Goal: Task Accomplishment & Management: Use online tool/utility

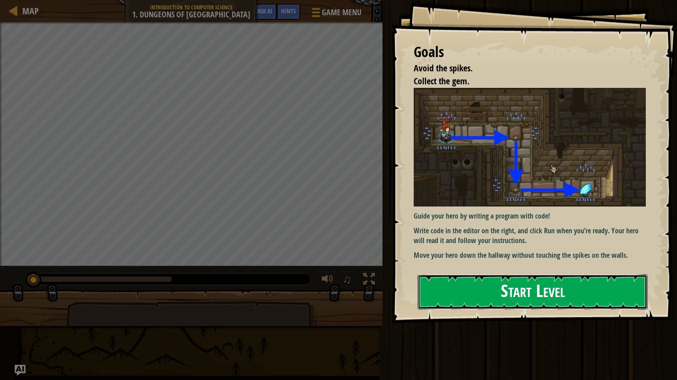
click at [541, 286] on button "Start Level" at bounding box center [533, 292] width 230 height 35
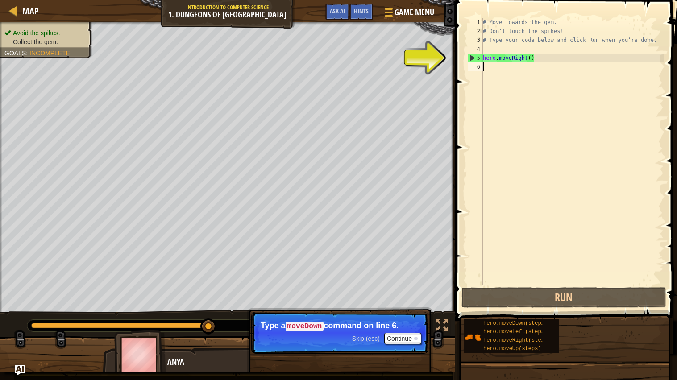
click at [534, 58] on div "# Move towards the gem. # Don’t touch the spikes! # Type your code below and cl…" at bounding box center [572, 161] width 183 height 286
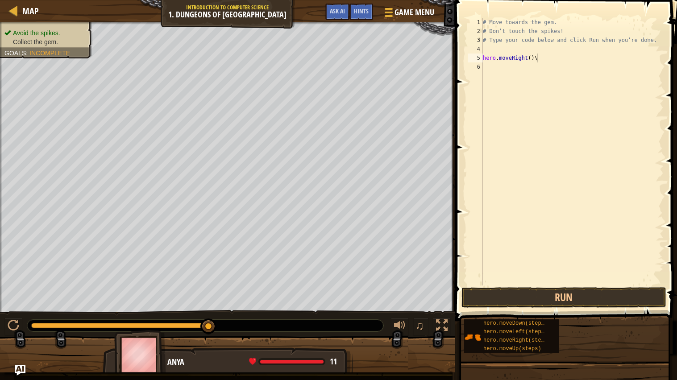
type textarea "hero.moveRight()"
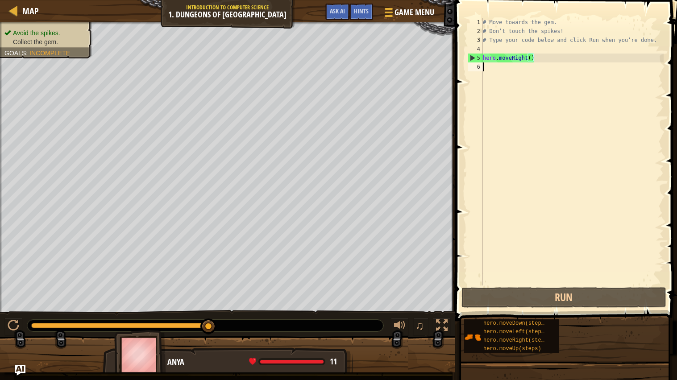
click at [485, 67] on div "# Move towards the gem. # Don’t touch the spikes! # Type your code below and cl…" at bounding box center [572, 161] width 183 height 286
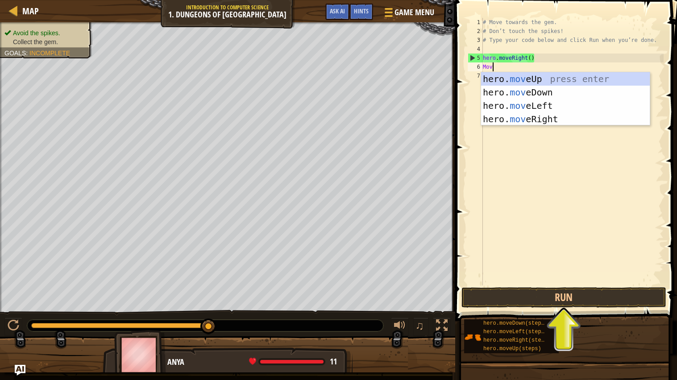
type textarea "Move"
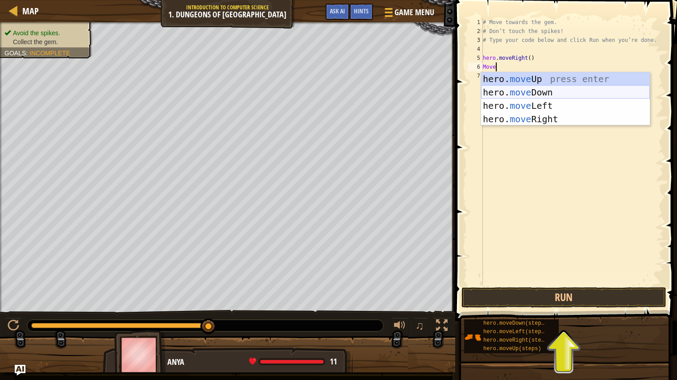
click at [517, 89] on div "hero. move Up press enter hero. move Down press enter hero. move Left press ent…" at bounding box center [565, 112] width 169 height 80
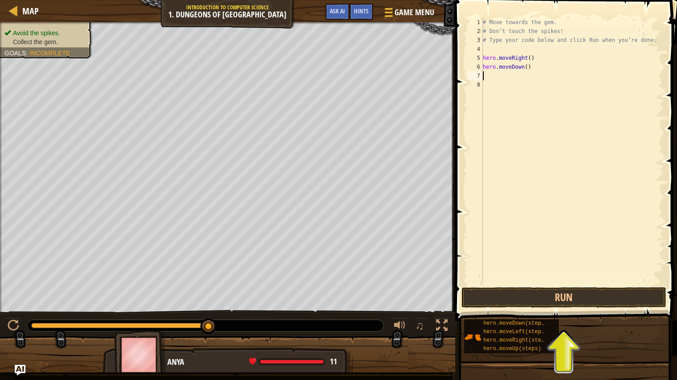
scroll to position [4, 0]
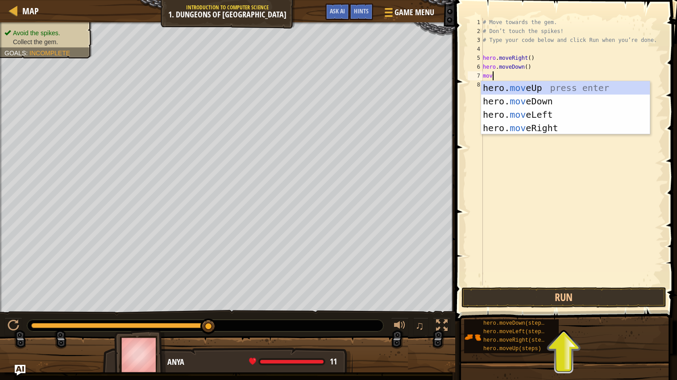
type textarea "move"
click at [543, 117] on div "hero. move Up press enter hero. move Down press enter hero. move Left press ent…" at bounding box center [565, 121] width 169 height 80
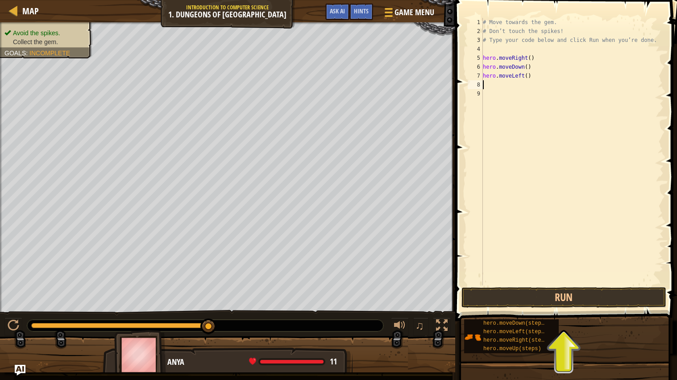
scroll to position [4, 0]
click at [546, 292] on button "Run" at bounding box center [564, 298] width 205 height 21
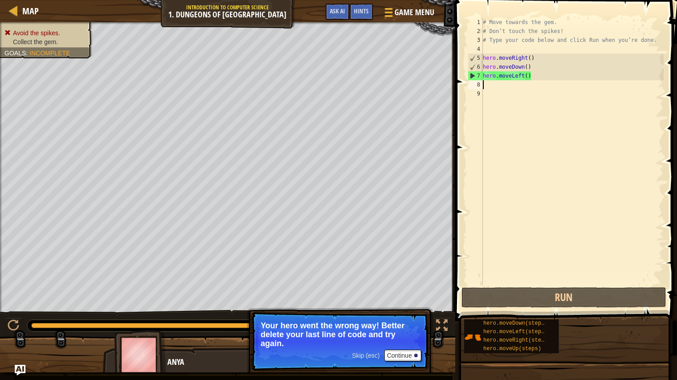
click at [544, 76] on div "# Move towards the gem. # Don’t touch the spikes! # Type your code below and cl…" at bounding box center [572, 161] width 183 height 286
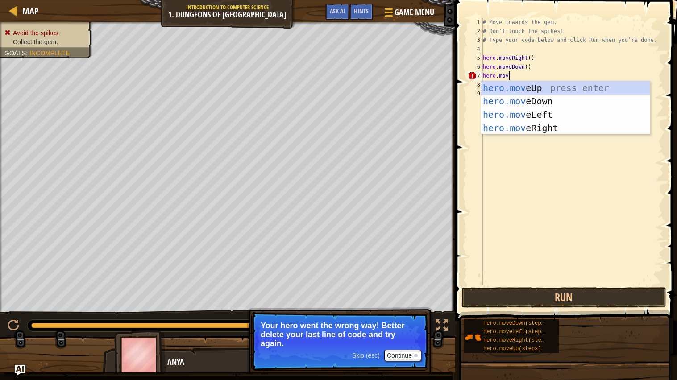
scroll to position [4, 1]
type textarea "hero.move"
click at [546, 127] on div "hero.move Up press enter hero.move Down press enter hero.move Left press enter …" at bounding box center [565, 121] width 169 height 80
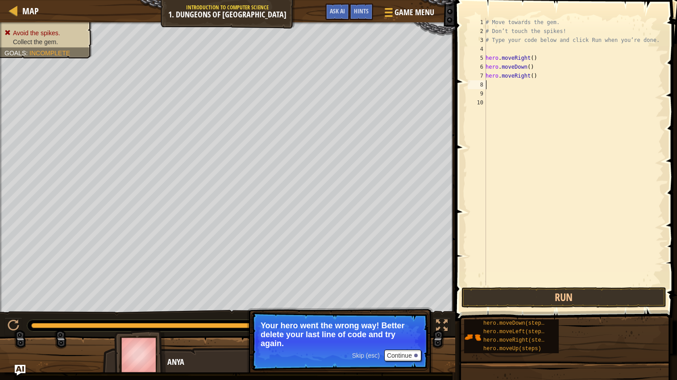
scroll to position [4, 0]
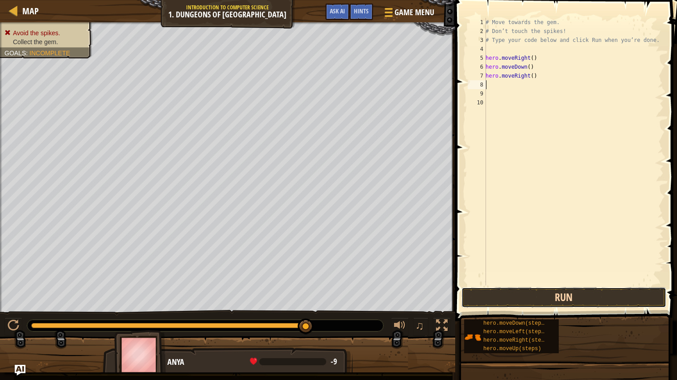
click at [554, 297] on button "Run" at bounding box center [564, 298] width 205 height 21
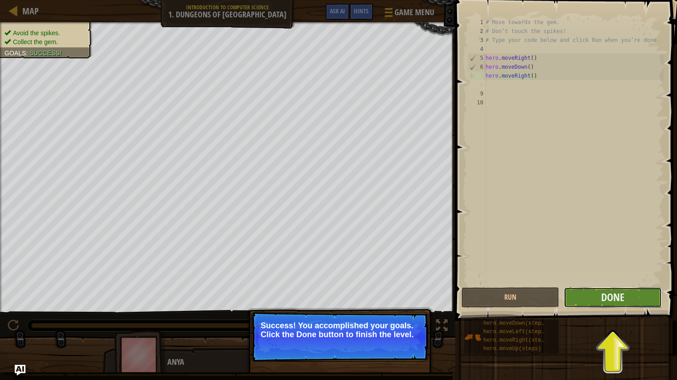
click at [634, 304] on button "Done" at bounding box center [613, 298] width 98 height 21
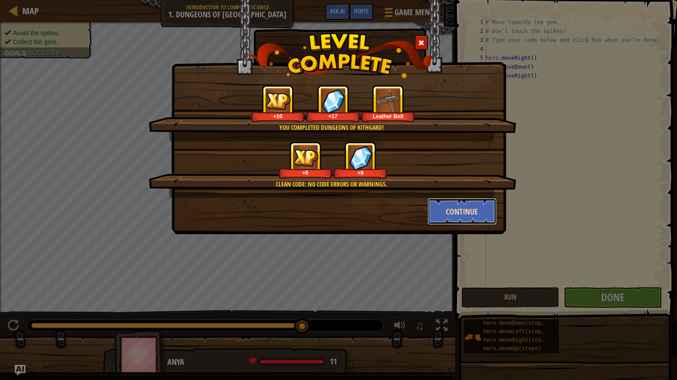
click at [456, 216] on button "Continue" at bounding box center [462, 211] width 69 height 27
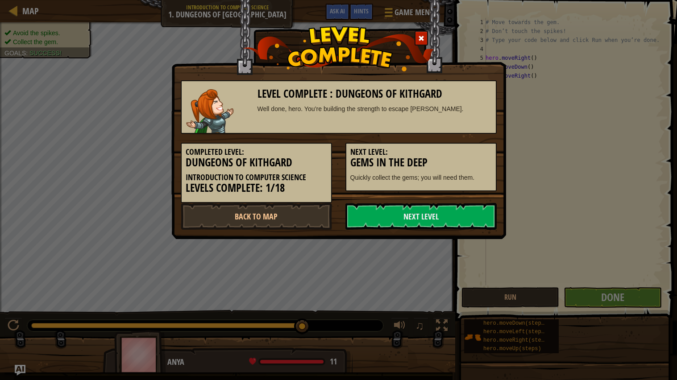
click at [456, 216] on link "Next Level" at bounding box center [421, 216] width 151 height 27
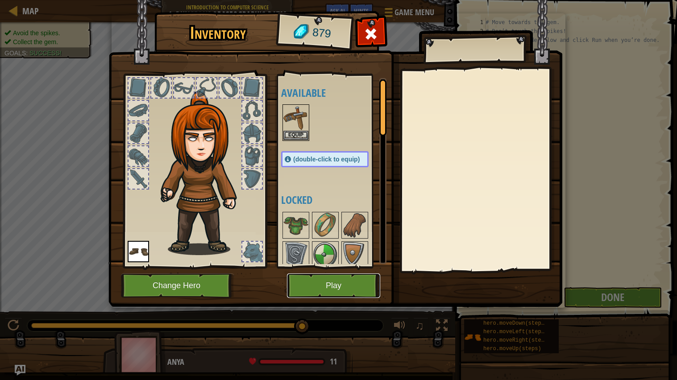
click at [350, 292] on button "Play" at bounding box center [333, 286] width 93 height 25
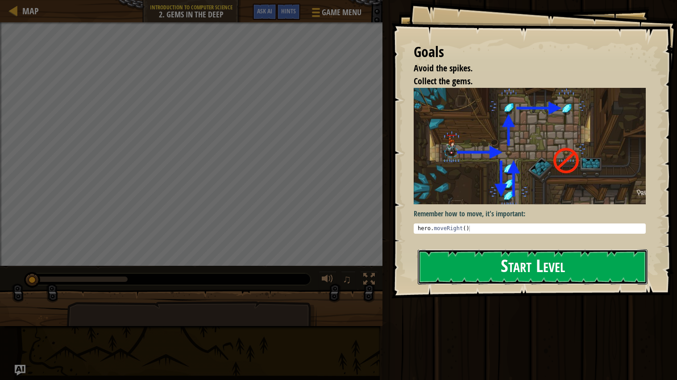
click at [504, 257] on button "Start Level" at bounding box center [533, 267] width 230 height 35
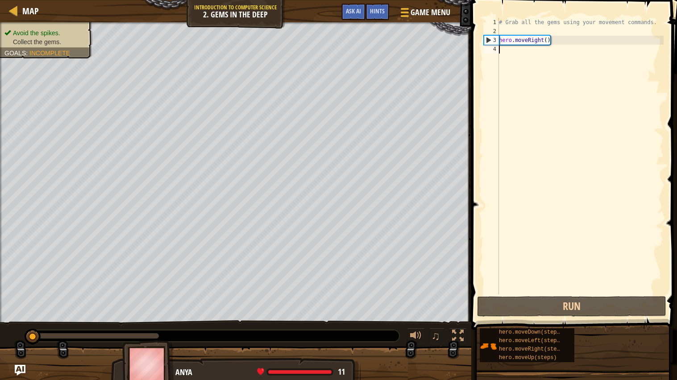
click at [511, 50] on div "# Grab all the gems using your movement commands. hero . moveRight ( )" at bounding box center [580, 165] width 167 height 295
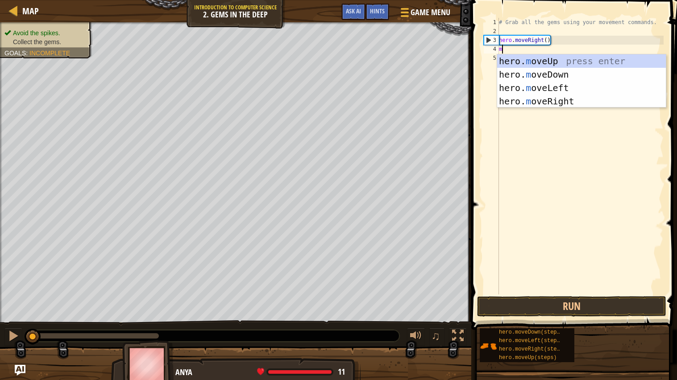
scroll to position [4, 0]
type textarea "mo"
click at [560, 75] on div "hero. mo veUp press enter hero. mo veDown press enter hero. mo veLeft press ent…" at bounding box center [581, 94] width 169 height 80
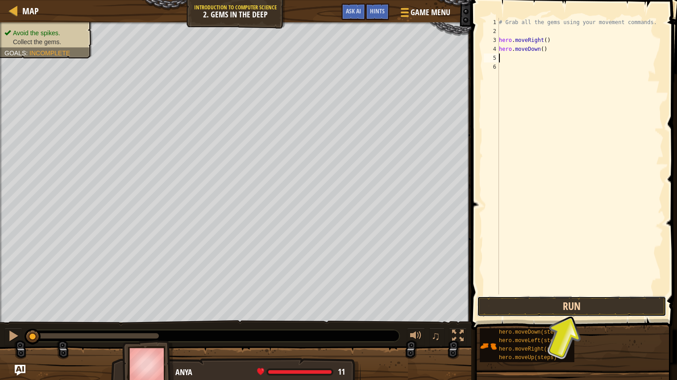
click at [542, 307] on button "Run" at bounding box center [571, 307] width 189 height 21
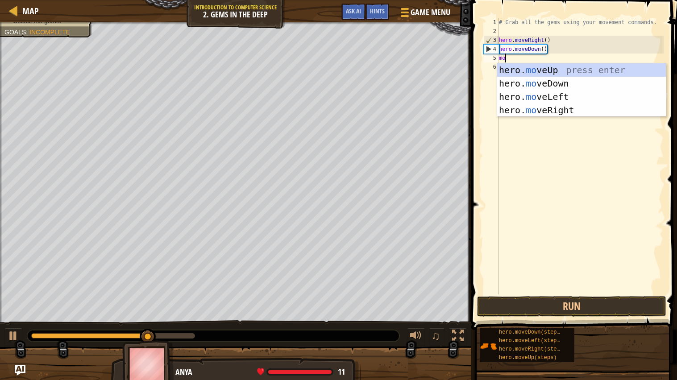
type textarea "mov"
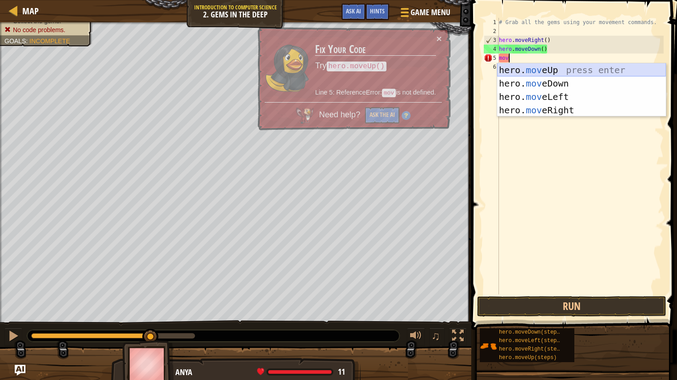
click at [570, 67] on div "hero. mov eUp press enter hero. mov eDown press enter hero. mov eLeft press ent…" at bounding box center [581, 103] width 169 height 80
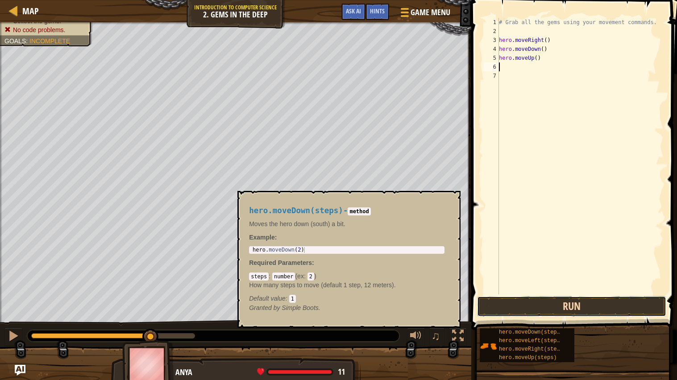
click at [559, 303] on button "Run" at bounding box center [571, 307] width 189 height 21
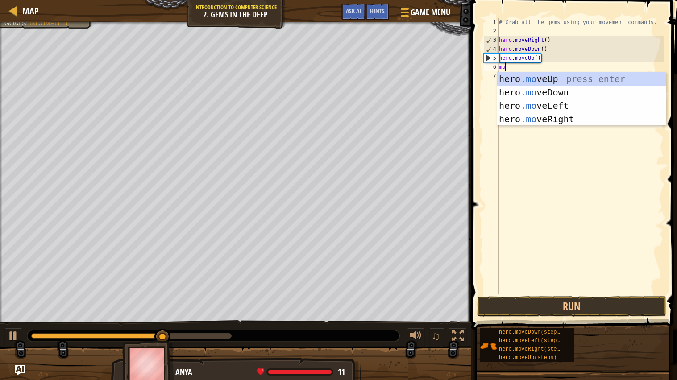
type textarea "mov"
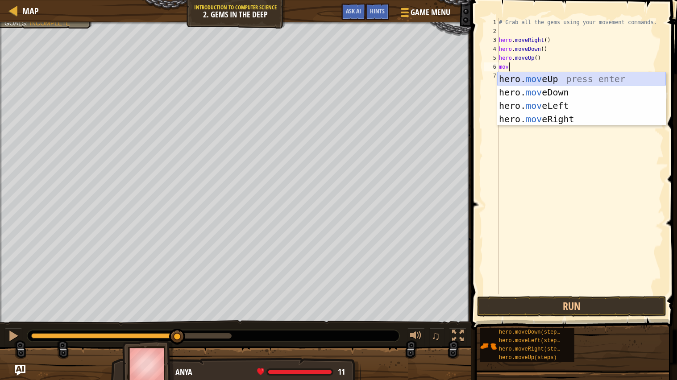
click at [539, 77] on div "hero. mov eUp press enter hero. mov eDown press enter hero. mov eLeft press ent…" at bounding box center [581, 112] width 169 height 80
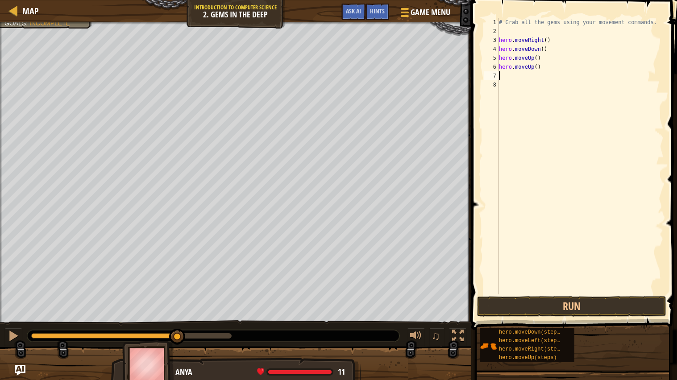
scroll to position [4, 0]
click at [584, 305] on button "Run" at bounding box center [571, 307] width 189 height 21
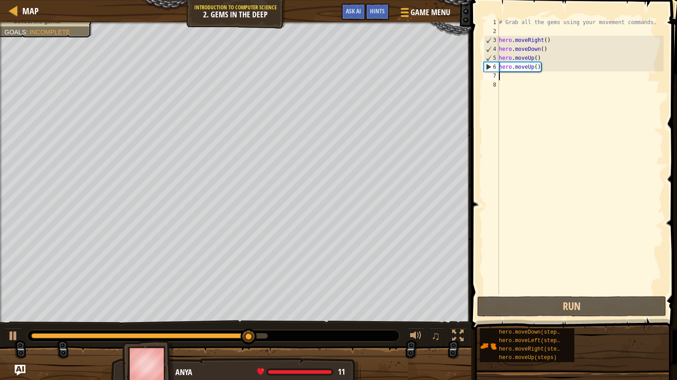
type textarea "m"
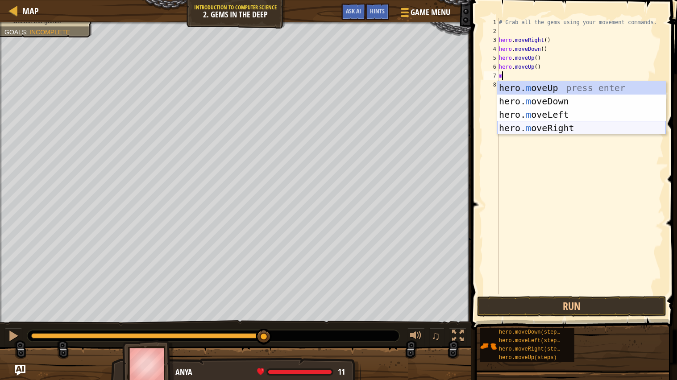
click at [548, 123] on div "hero. m oveUp press enter hero. m oveDown press enter hero. m oveLeft press ent…" at bounding box center [581, 121] width 169 height 80
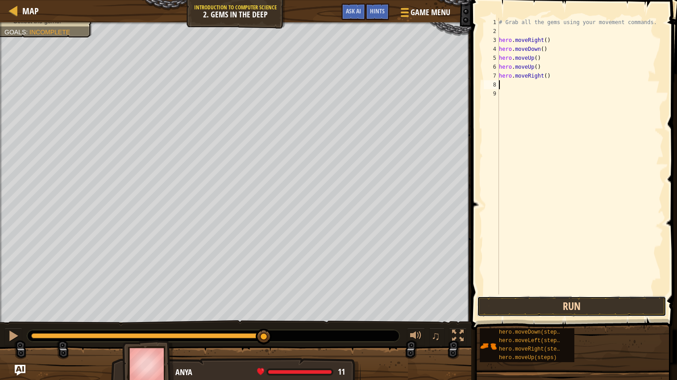
click at [531, 301] on button "Run" at bounding box center [571, 307] width 189 height 21
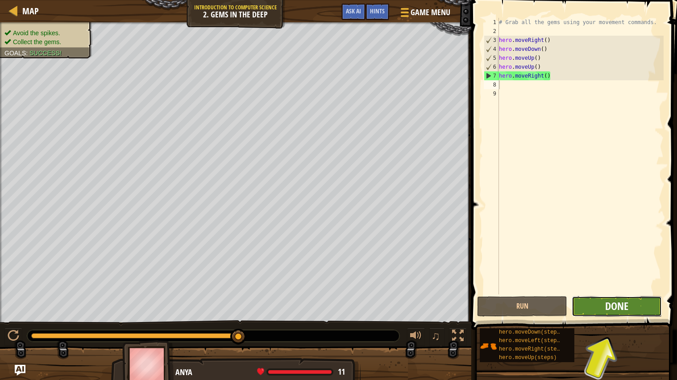
click at [615, 306] on span "Done" at bounding box center [617, 306] width 23 height 14
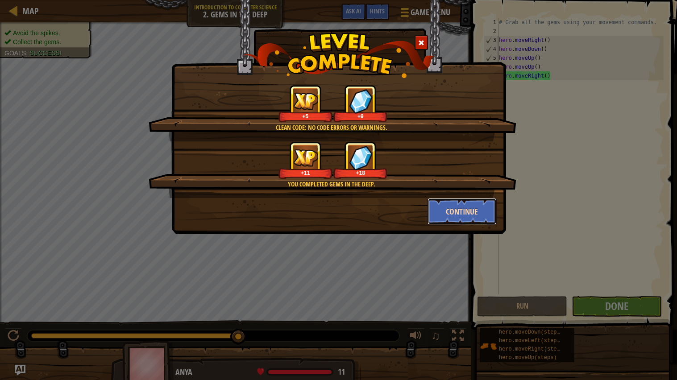
click at [458, 220] on button "Continue" at bounding box center [462, 211] width 69 height 27
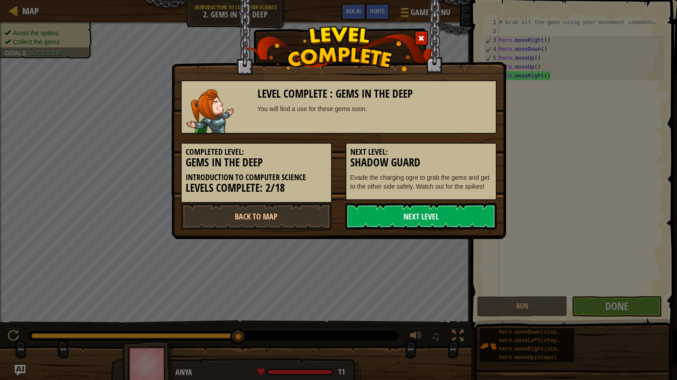
click at [446, 214] on link "Next Level" at bounding box center [421, 216] width 151 height 27
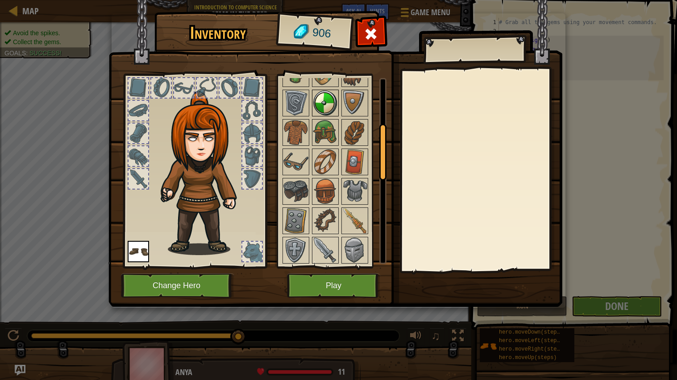
scroll to position [155, 0]
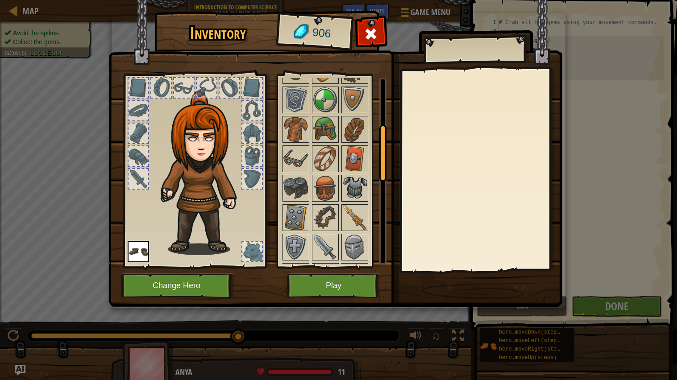
click at [362, 176] on img at bounding box center [355, 188] width 25 height 25
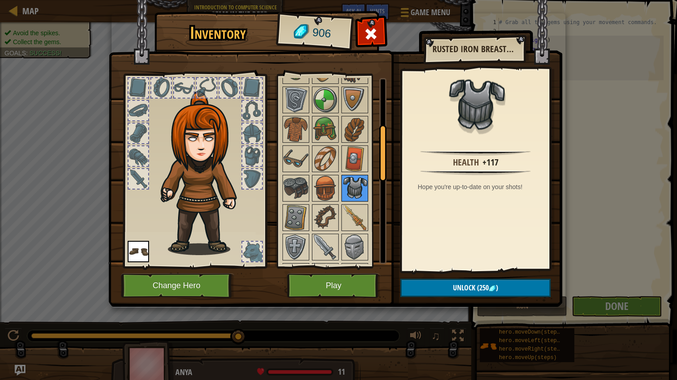
click at [357, 177] on img at bounding box center [355, 188] width 25 height 25
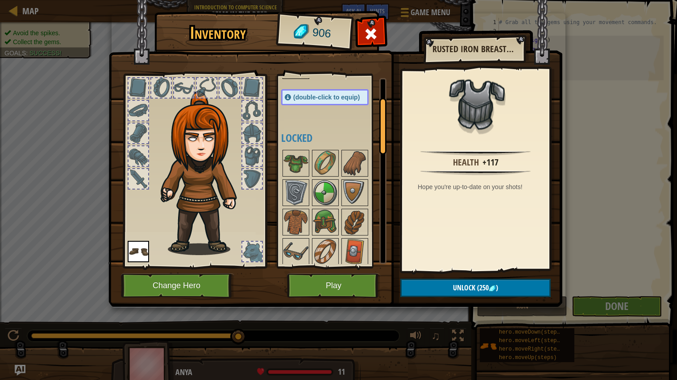
scroll to position [59, 0]
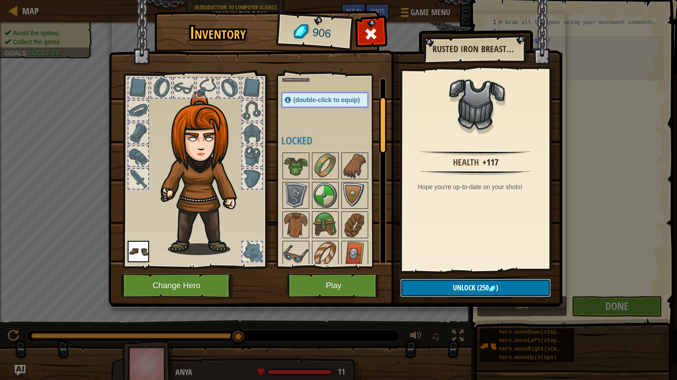
click at [458, 288] on span "Unlock" at bounding box center [464, 288] width 22 height 10
click at [458, 287] on button "Confirm" at bounding box center [476, 288] width 150 height 18
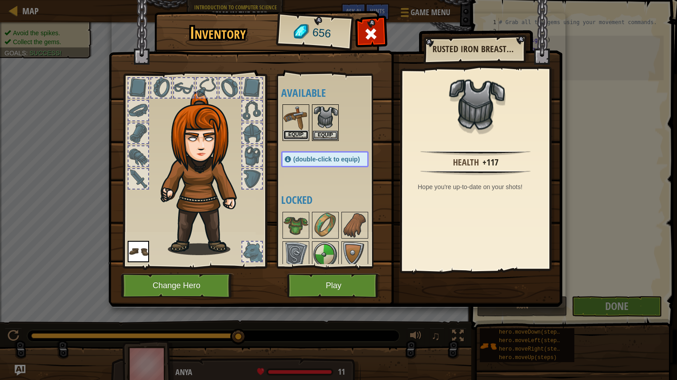
click at [295, 134] on button "Equip" at bounding box center [296, 134] width 25 height 9
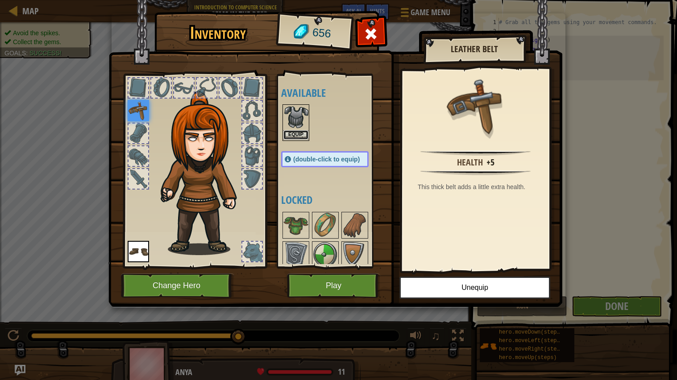
click at [293, 135] on button "Equip" at bounding box center [296, 134] width 25 height 9
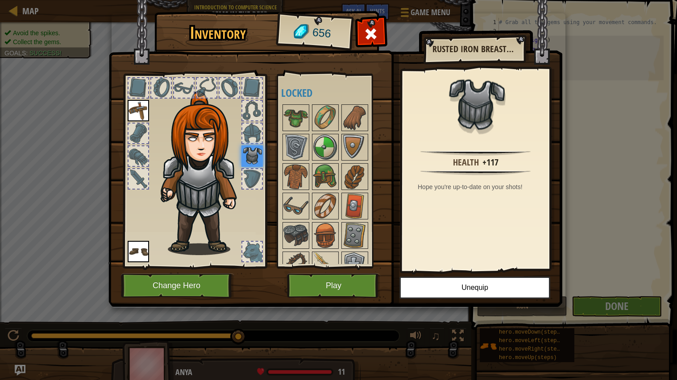
click at [582, 161] on div "Inventory 656 Available Equip Equip Equip (double-click to equip) Locked Rusted…" at bounding box center [338, 190] width 677 height 380
click at [360, 283] on button "Play" at bounding box center [333, 286] width 93 height 25
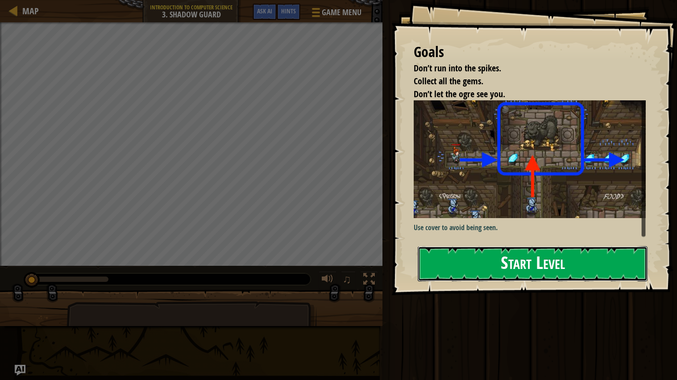
click at [550, 262] on button "Start Level" at bounding box center [533, 264] width 230 height 35
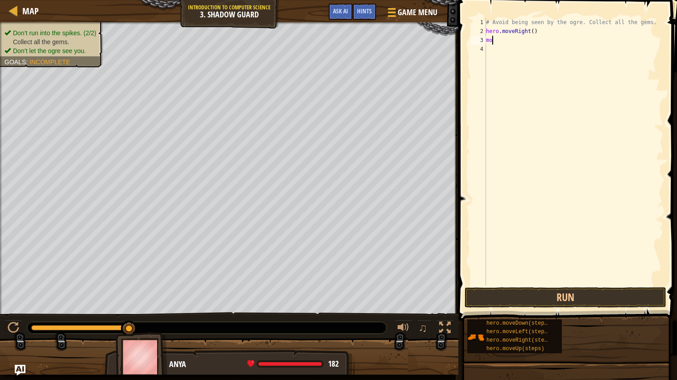
scroll to position [4, 0]
type textarea "move"
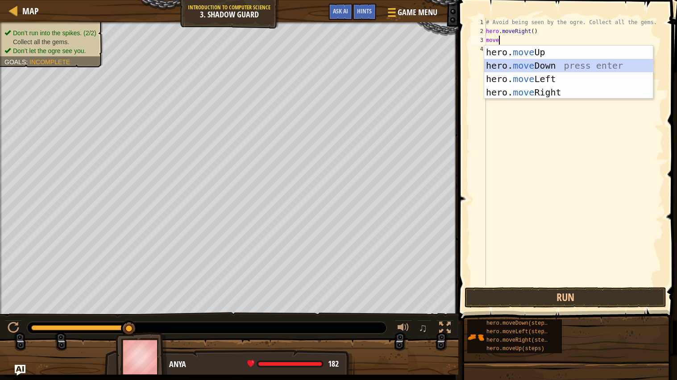
click at [548, 65] on div "hero. move Up press enter hero. move Down press enter hero. move Left press ent…" at bounding box center [569, 86] width 169 height 80
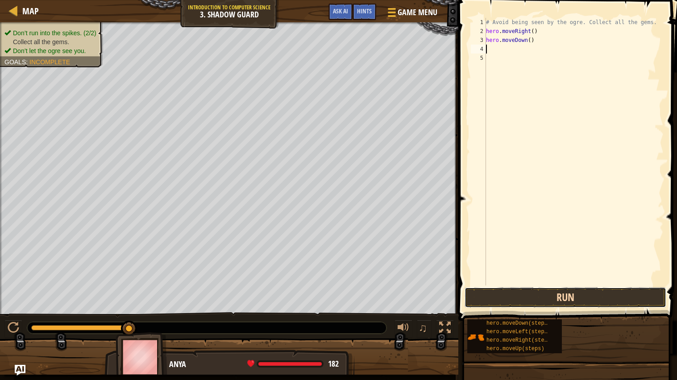
click at [556, 297] on button "Run" at bounding box center [566, 298] width 202 height 21
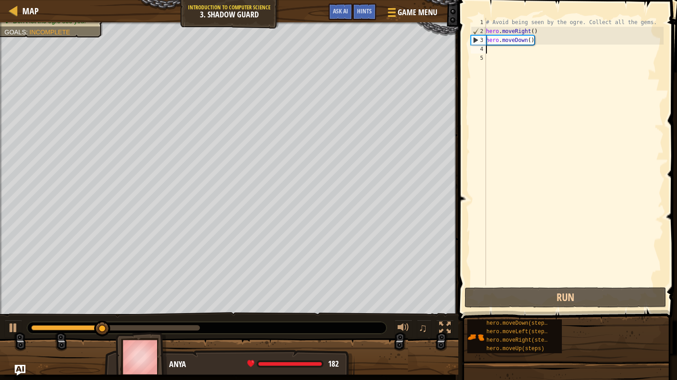
click at [539, 42] on div "# Avoid being seen by the ogre. Collect all the gems. hero . moveRight ( ) hero…" at bounding box center [575, 161] width 180 height 286
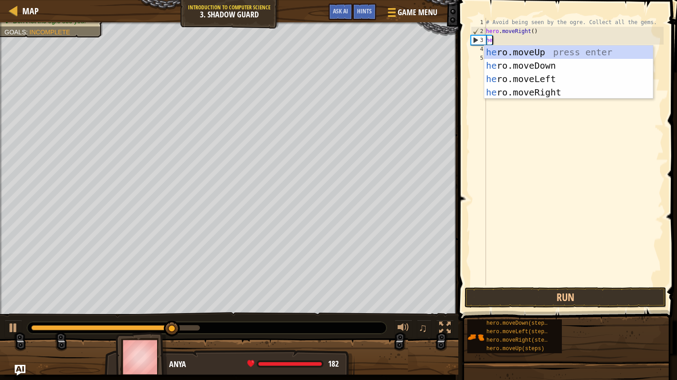
scroll to position [4, 0]
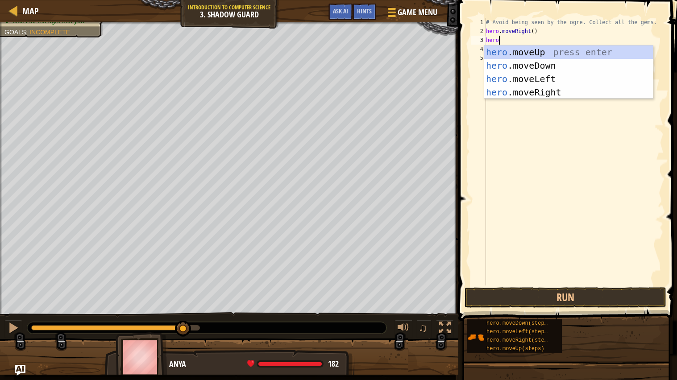
type textarea "hero."
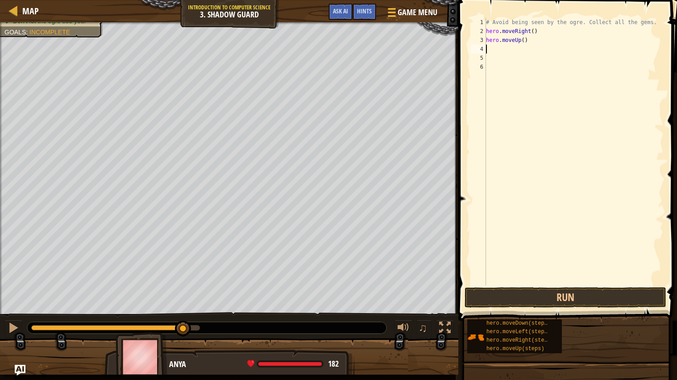
scroll to position [4, 0]
click at [535, 42] on div "# Avoid being seen by the ogre. Collect all the gems. hero . moveRight ( ) hero…" at bounding box center [575, 161] width 180 height 286
click at [478, 40] on div "3" at bounding box center [478, 40] width 15 height 9
type textarea "hero."
click at [527, 43] on div "# Avoid being seen by the ogre. Collect all the gems. hero . moveRight ( ) hero…" at bounding box center [575, 161] width 180 height 286
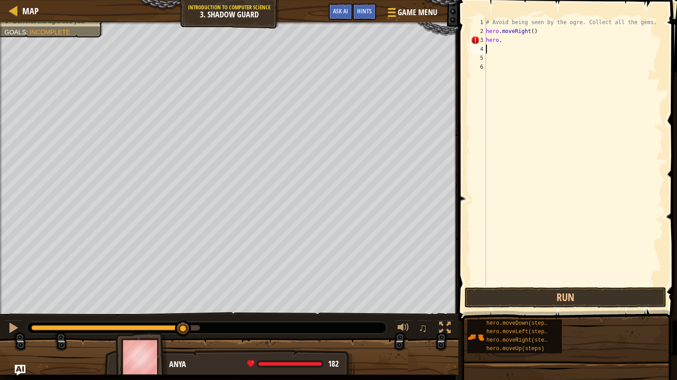
click at [487, 47] on div "# Avoid being seen by the ogre. Collect all the gems. hero . moveRight ( ) hero…" at bounding box center [575, 161] width 180 height 286
click at [508, 45] on div "# Avoid being seen by the ogre. Collect all the gems. hero . moveRight ( ) hero…" at bounding box center [575, 161] width 180 height 286
click at [506, 41] on div "# Avoid being seen by the ogre. Collect all the gems. hero . moveRight ( ) hero…" at bounding box center [575, 161] width 180 height 286
click at [548, 302] on button "Run" at bounding box center [566, 298] width 202 height 21
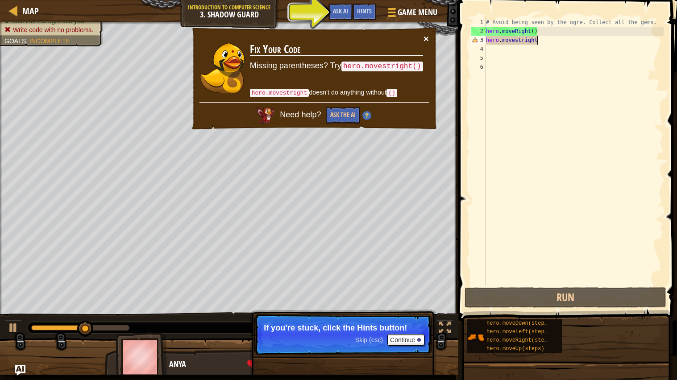
click at [425, 38] on button "×" at bounding box center [426, 38] width 5 height 9
click at [422, 39] on td "Fix Your Code Missing parentheses? Try hero.movestright() hero.movestright does…" at bounding box center [337, 68] width 174 height 68
click at [424, 37] on button "×" at bounding box center [426, 38] width 5 height 9
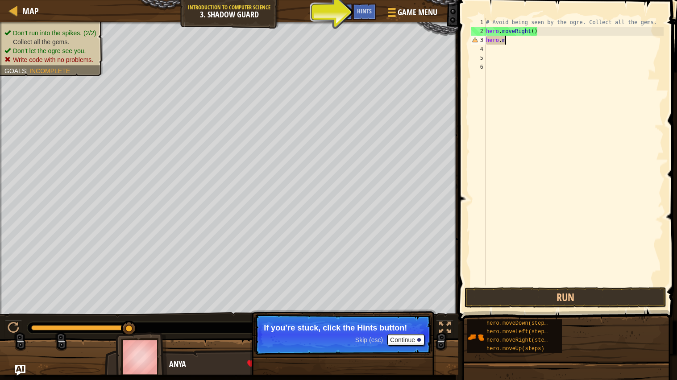
scroll to position [4, 1]
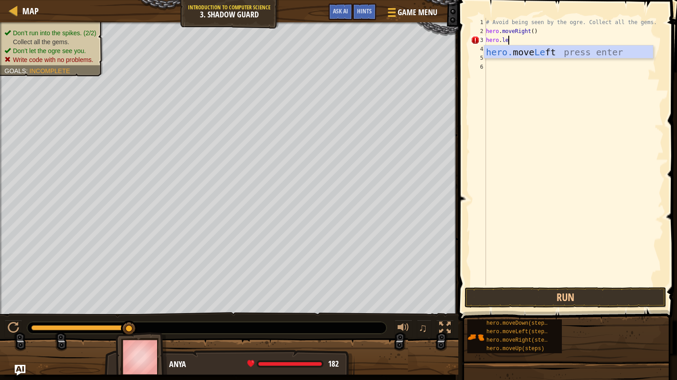
type textarea "hero.left"
click at [540, 52] on div "hero. move Left press enter" at bounding box center [569, 66] width 169 height 40
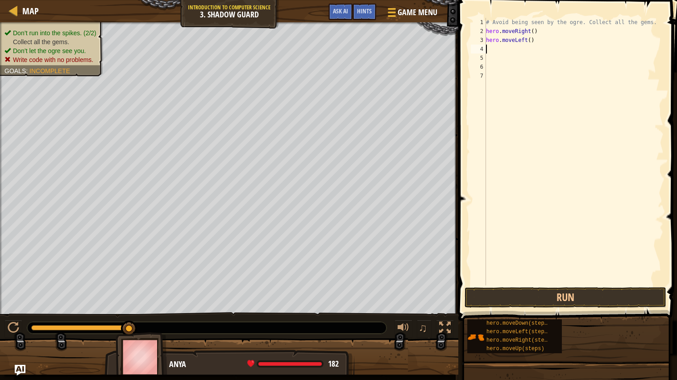
scroll to position [4, 0]
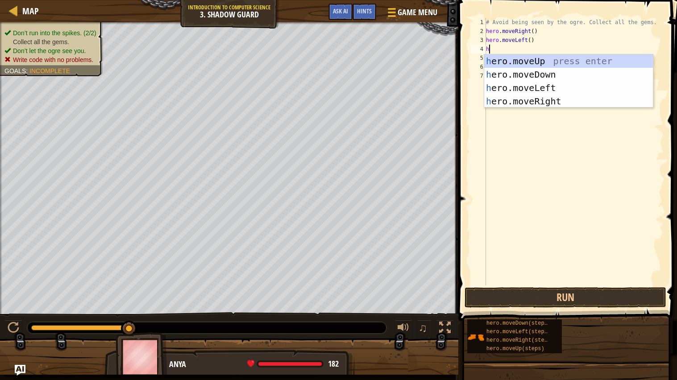
type textarea "he"
click at [552, 73] on div "he ro.moveUp press enter he ro.moveDown press enter he ro.moveLeft press enter …" at bounding box center [569, 94] width 169 height 80
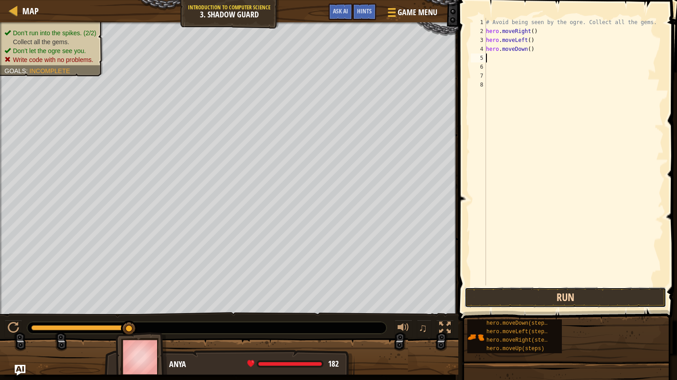
click at [582, 294] on button "Run" at bounding box center [566, 298] width 202 height 21
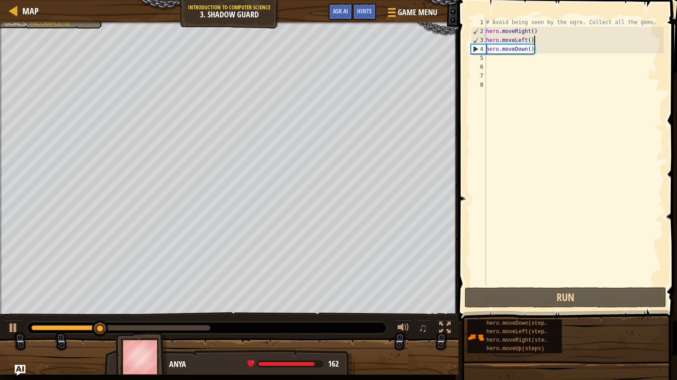
click at [535, 40] on div "# Avoid being seen by the ogre. Collect all the gems. hero . moveRight ( ) hero…" at bounding box center [575, 161] width 180 height 286
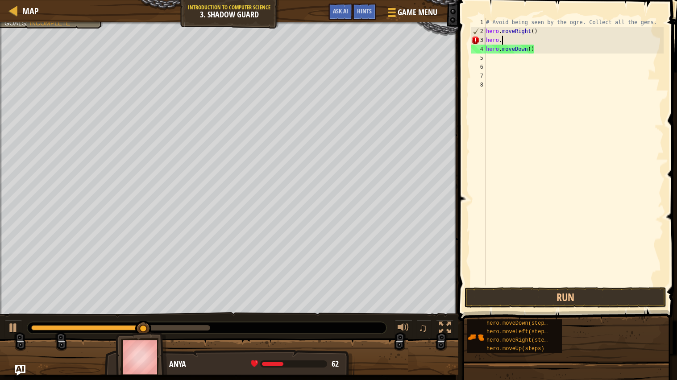
scroll to position [4, 1]
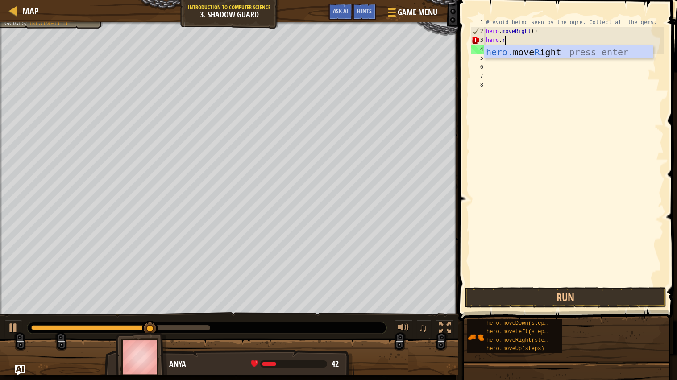
type textarea "hero.ri"
click at [558, 54] on div "hero. move Ri ght press enter" at bounding box center [569, 66] width 169 height 40
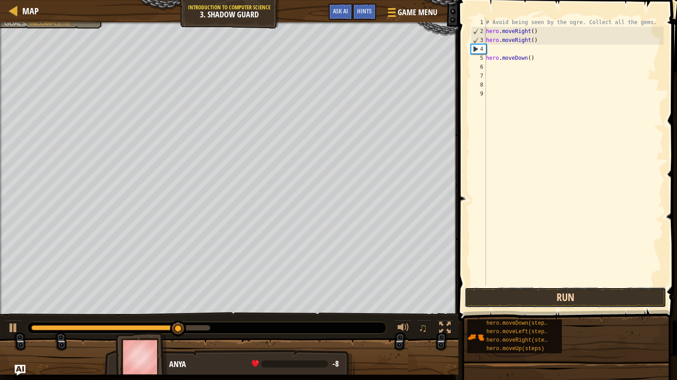
click at [568, 293] on button "Run" at bounding box center [566, 298] width 202 height 21
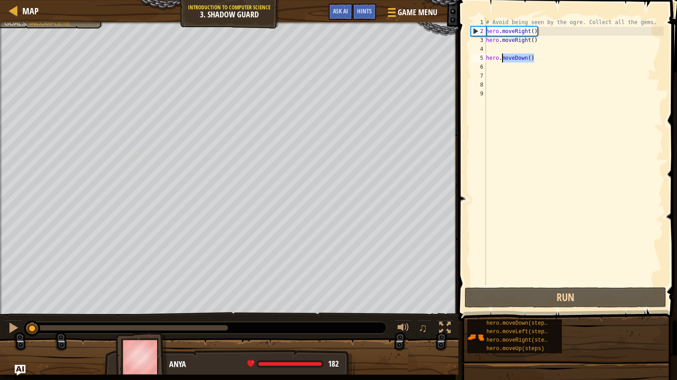
drag, startPoint x: 537, startPoint y: 55, endPoint x: 531, endPoint y: 48, distance: 8.9
click at [531, 48] on div "# Avoid being seen by the ogre. Collect all the gems. hero . moveRight ( ) hero…" at bounding box center [575, 161] width 180 height 286
type textarea "hero.moveDown()"
click at [535, 53] on div "# Avoid being seen by the ogre. Collect all the gems. hero . moveRight ( ) hero…" at bounding box center [575, 152] width 180 height 268
click at [535, 56] on div "# Avoid being seen by the ogre. Collect all the gems. hero . moveRight ( ) hero…" at bounding box center [575, 161] width 180 height 286
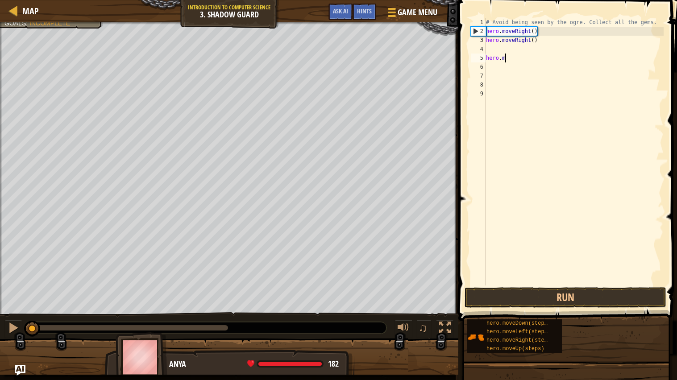
type textarea "hero."
click at [491, 46] on div "# Avoid being seen by the ogre. Collect all the gems. hero . moveRight ( ) hero…" at bounding box center [575, 161] width 180 height 286
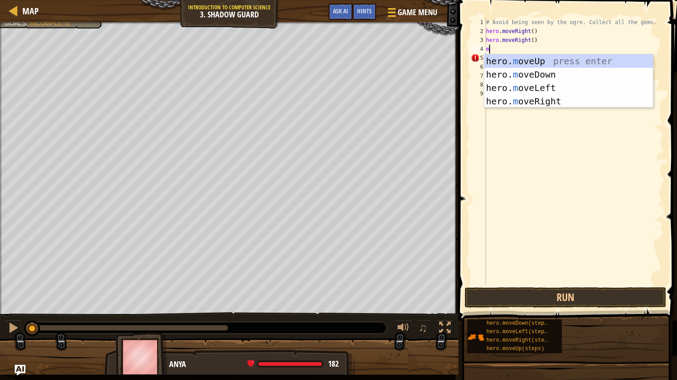
type textarea "mo"
click at [529, 74] on div "hero. mo veUp press enter hero. mo veDown press enter hero. mo veLeft press ent…" at bounding box center [569, 94] width 169 height 80
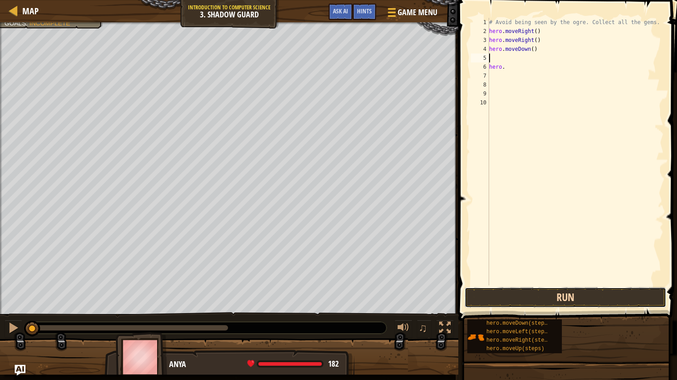
click at [582, 293] on button "Run" at bounding box center [566, 298] width 202 height 21
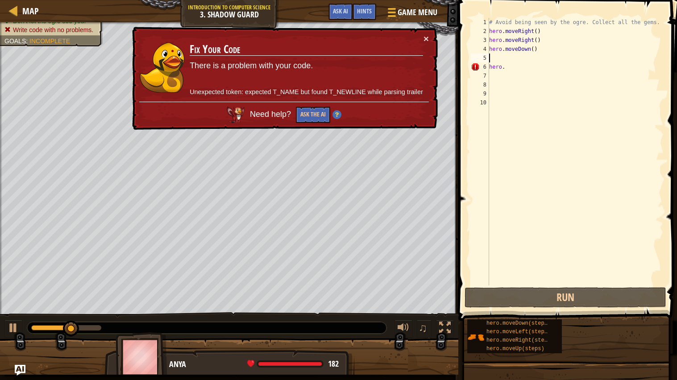
click at [507, 63] on div "# Avoid being seen by the ogre. Collect all the gems. hero . moveRight ( ) hero…" at bounding box center [576, 161] width 177 height 286
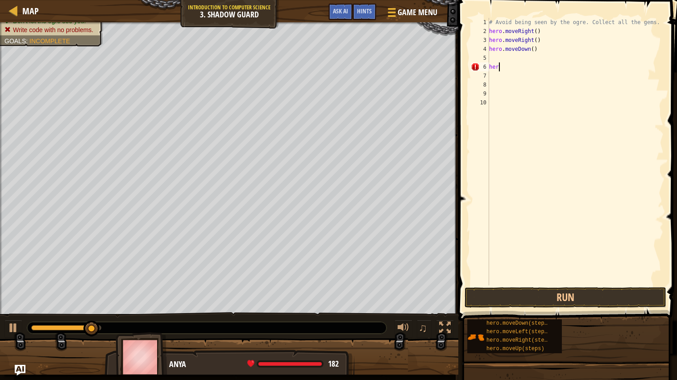
type textarea "h"
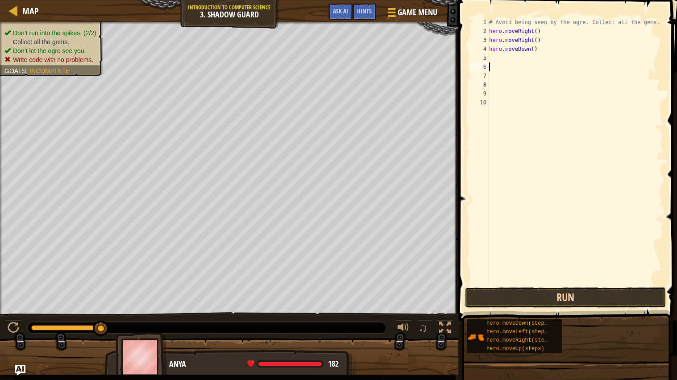
click at [550, 300] on button "Run" at bounding box center [566, 298] width 202 height 21
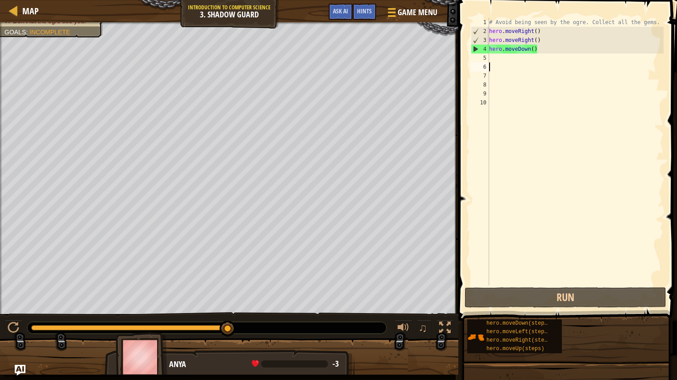
click at [498, 59] on div "# Avoid being seen by the ogre. Collect all the gems. hero . moveRight ( ) hero…" at bounding box center [576, 161] width 177 height 286
type textarea "m"
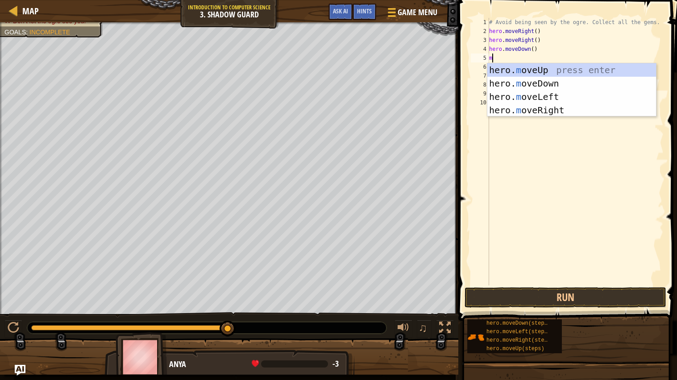
click at [608, 169] on div "# Avoid being seen by the ogre. Collect all the gems. hero . moveRight ( ) hero…" at bounding box center [576, 161] width 177 height 286
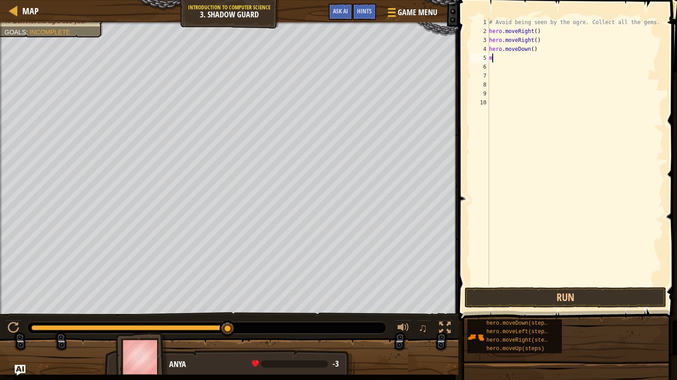
click at [539, 57] on div "# Avoid being seen by the ogre. Collect all the gems. hero . moveRight ( ) hero…" at bounding box center [576, 161] width 177 height 286
type textarea "m"
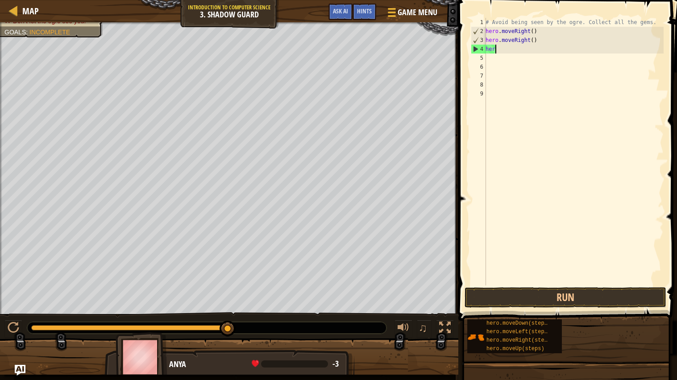
type textarea "h"
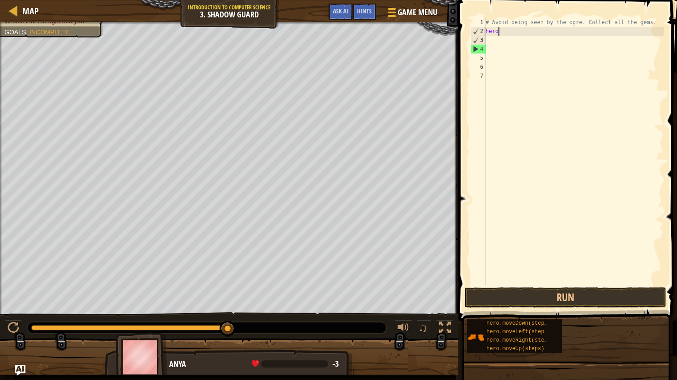
type textarea "h"
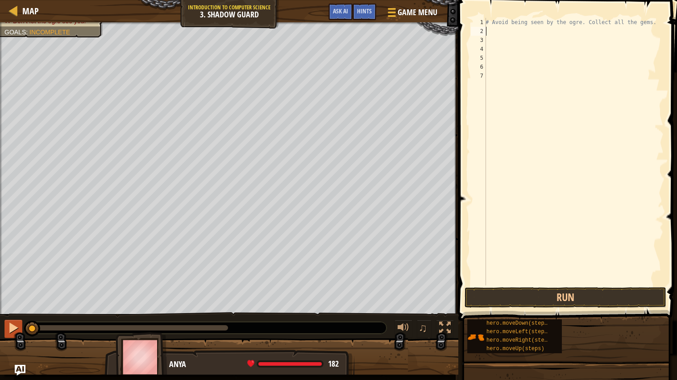
drag, startPoint x: 228, startPoint y: 327, endPoint x: 21, endPoint y: 334, distance: 206.9
click at [21, 326] on div "♫" at bounding box center [229, 326] width 459 height 27
click at [591, 292] on button "Run" at bounding box center [566, 298] width 202 height 21
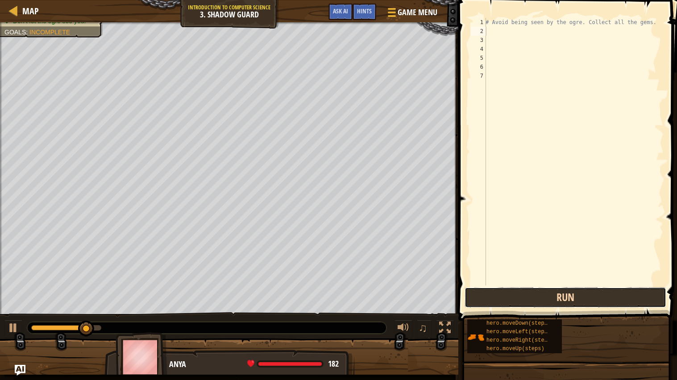
click at [557, 294] on button "Run" at bounding box center [566, 298] width 202 height 21
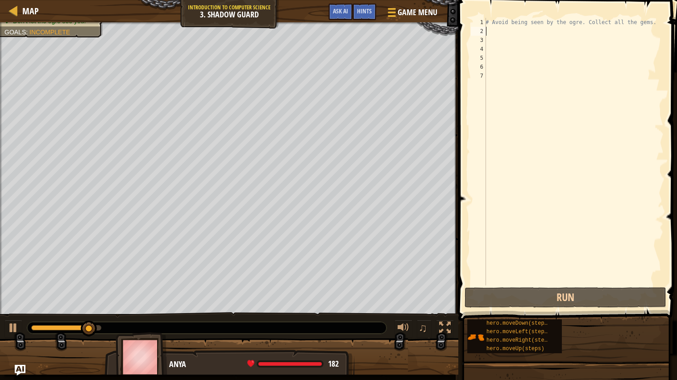
click at [489, 33] on div "# Avoid being seen by the ogre. Collect all the gems." at bounding box center [574, 161] width 180 height 286
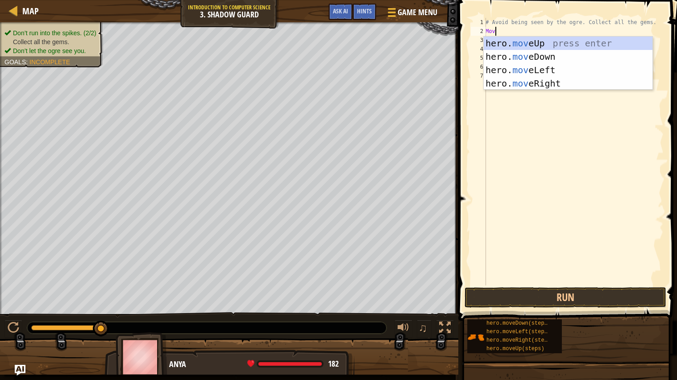
scroll to position [4, 0]
type textarea "Move"
click at [544, 82] on div "hero. move Up press enter hero. move Down press enter hero. move Left press ent…" at bounding box center [568, 77] width 169 height 80
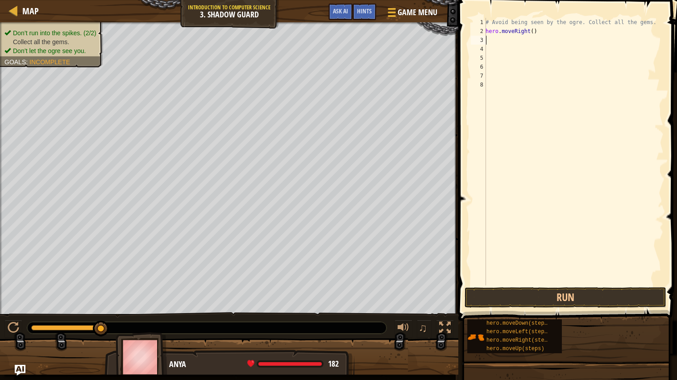
scroll to position [4, 0]
click at [568, 290] on button "Run" at bounding box center [566, 298] width 202 height 21
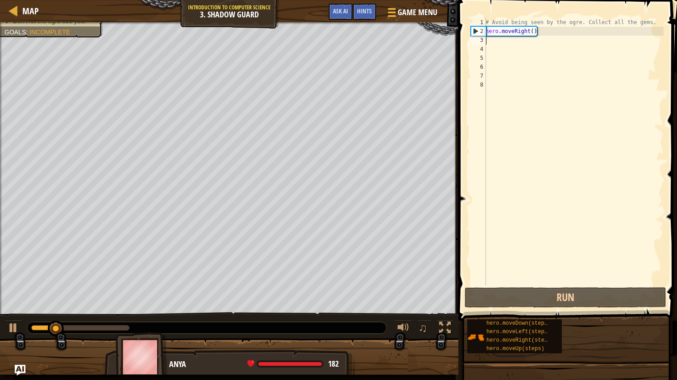
click at [496, 44] on div "# Avoid being seen by the ogre. Collect all the gems. hero . moveRight ( )" at bounding box center [574, 161] width 180 height 286
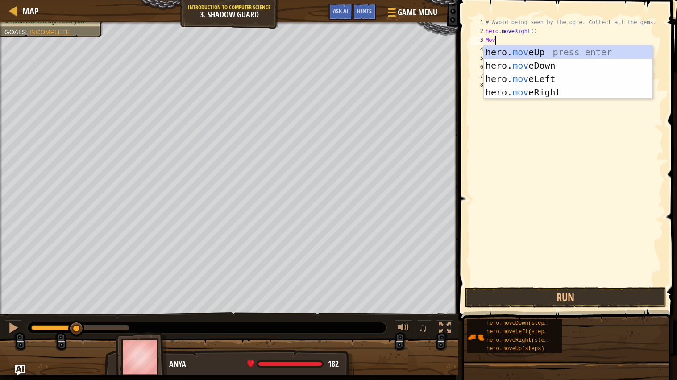
scroll to position [4, 0]
type textarea "Move"
click at [531, 54] on div "hero. move Up press enter hero. move Down press enter hero. move Left press ent…" at bounding box center [568, 86] width 169 height 80
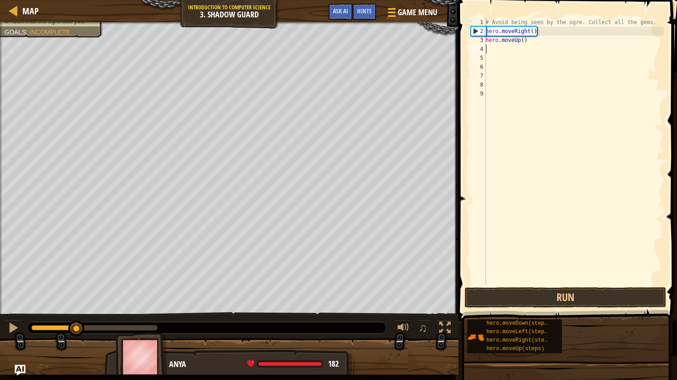
click at [519, 44] on div "# Avoid being seen by the ogre. Collect all the gems. hero . moveRight ( ) hero…" at bounding box center [574, 161] width 180 height 286
click at [515, 39] on div "# Avoid being seen by the ogre. Collect all the gems. hero . moveRight ( ) hero…" at bounding box center [574, 161] width 180 height 286
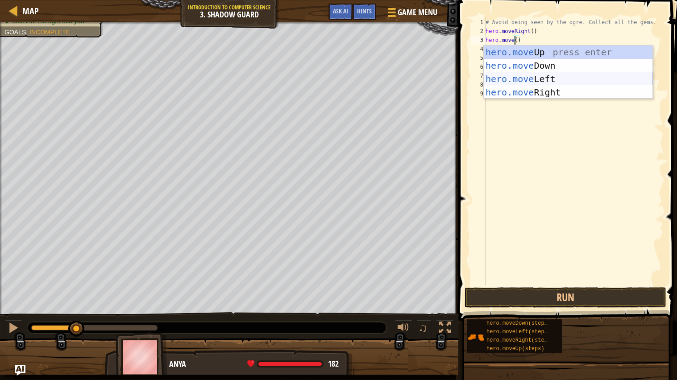
click at [544, 76] on div "hero.move Up press enter hero.move Down press enter hero.move Left press enter …" at bounding box center [568, 86] width 169 height 80
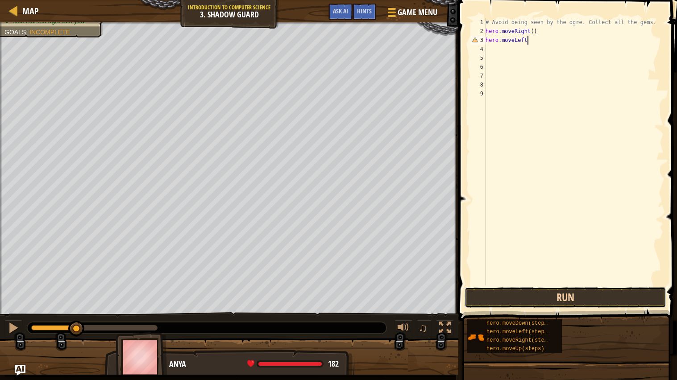
click at [604, 302] on button "Run" at bounding box center [566, 298] width 202 height 21
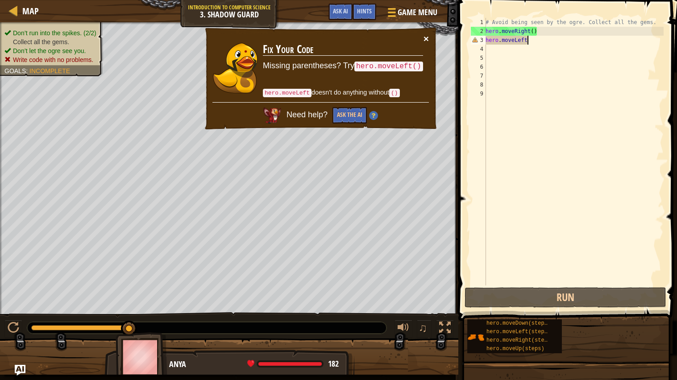
click at [427, 39] on button "×" at bounding box center [426, 38] width 5 height 9
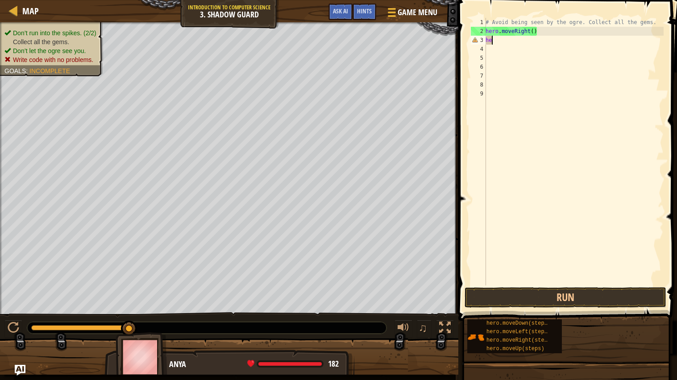
scroll to position [4, 0]
type textarea "h"
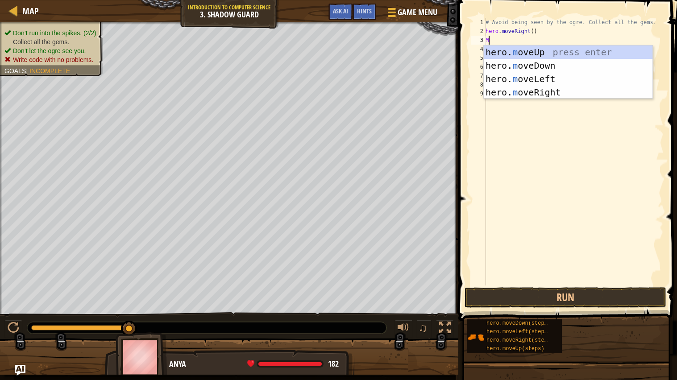
scroll to position [4, 0]
type textarea "Move"
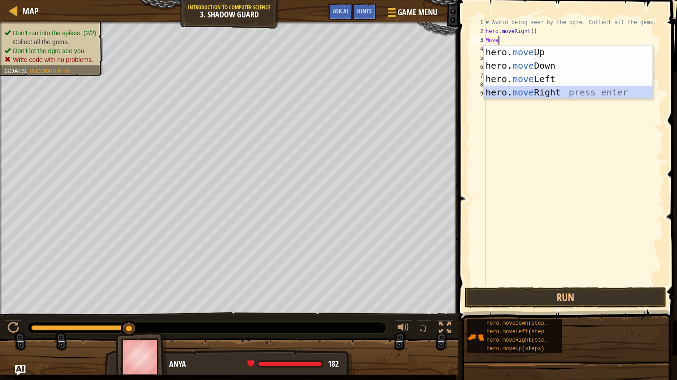
click at [541, 90] on div "hero. move Up press enter hero. move Down press enter hero. move Left press ent…" at bounding box center [568, 86] width 169 height 80
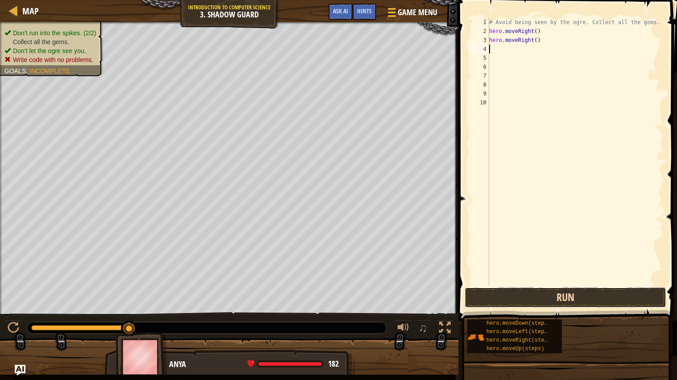
click at [585, 293] on button "Run" at bounding box center [566, 298] width 202 height 21
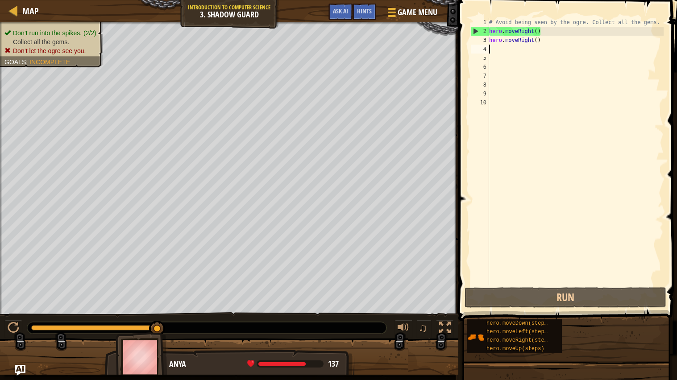
click at [544, 39] on div "# Avoid being seen by the ogre. Collect all the gems. hero . moveRight ( ) hero…" at bounding box center [576, 161] width 177 height 286
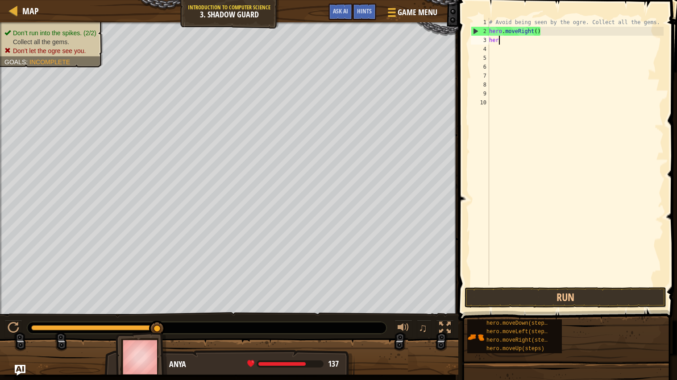
type textarea "h"
click at [543, 293] on button "Run" at bounding box center [566, 298] width 202 height 21
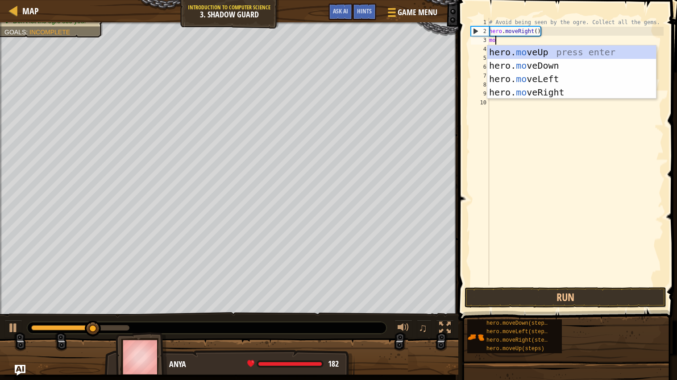
type textarea "mov"
click at [537, 97] on div "hero. mov eUp press enter hero. mov eDown press enter hero. mov eLeft press ent…" at bounding box center [572, 86] width 169 height 80
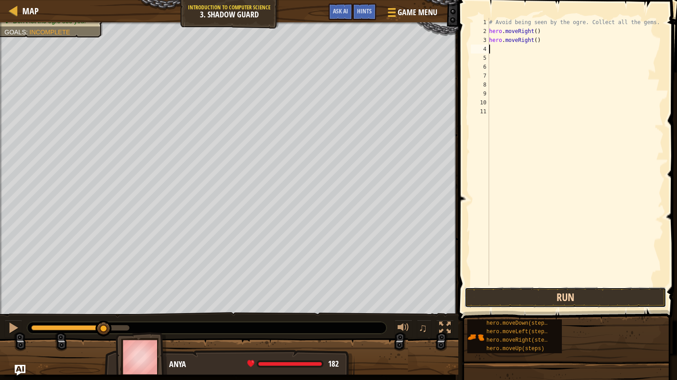
click at [573, 290] on button "Run" at bounding box center [566, 298] width 202 height 21
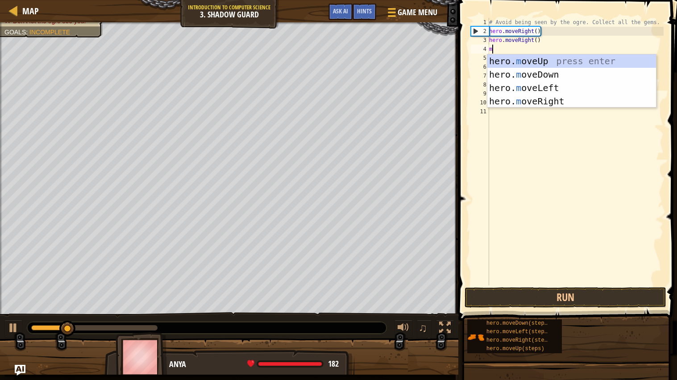
type textarea "mo"
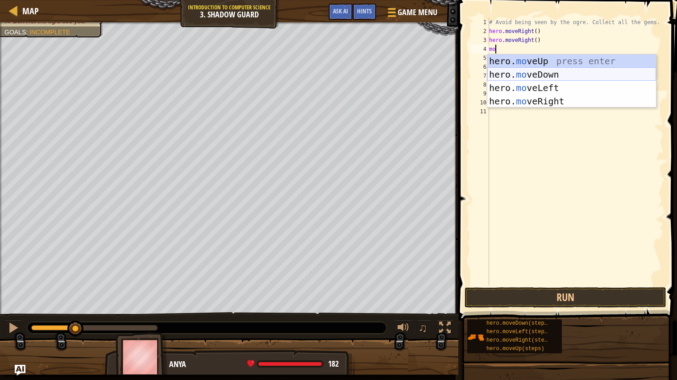
click at [547, 76] on div "hero. mo veUp press enter hero. mo veDown press enter hero. mo veLeft press ent…" at bounding box center [572, 94] width 169 height 80
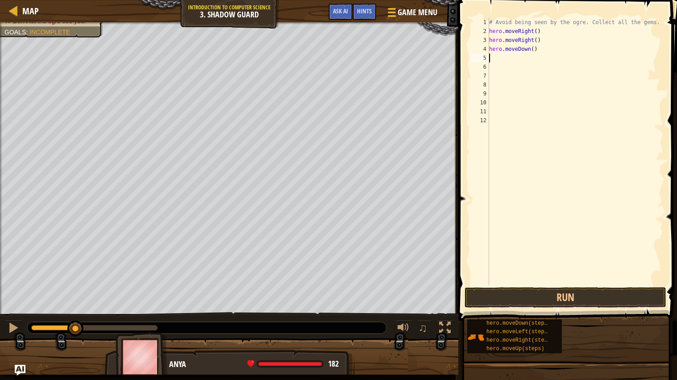
click at [526, 287] on span at bounding box center [569, 147] width 226 height 347
click at [530, 298] on button "Run" at bounding box center [566, 298] width 202 height 21
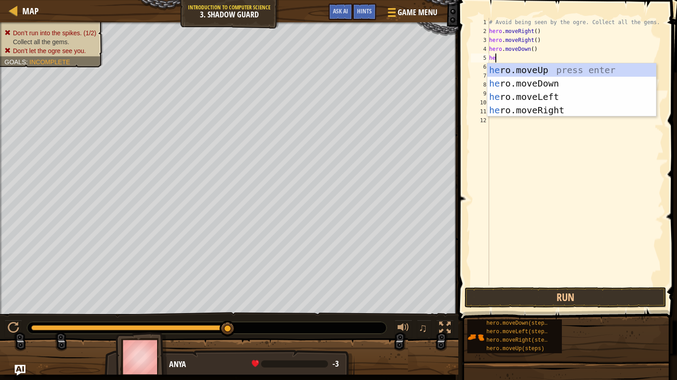
type textarea "h"
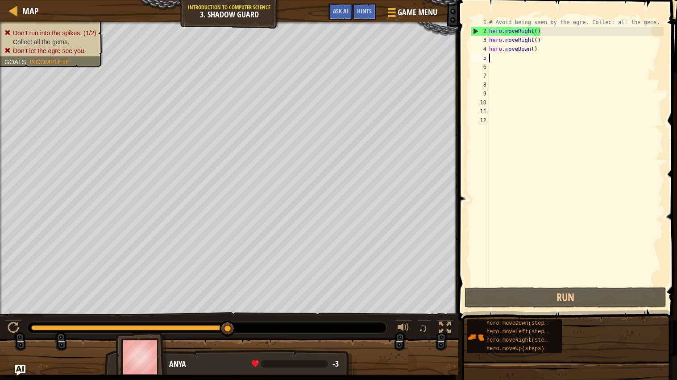
click at [138, 326] on img at bounding box center [142, 358] width 52 height 50
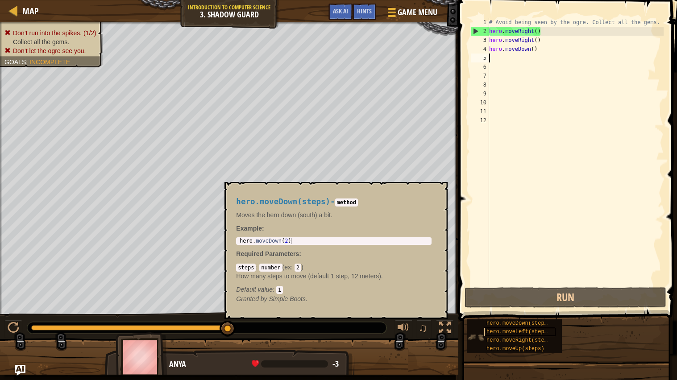
click at [514, 326] on div "hero.moveLeft(steps)" at bounding box center [520, 332] width 71 height 8
click at [514, 326] on span "hero.moveLeft(steps)" at bounding box center [519, 332] width 64 height 6
click at [513, 326] on span "hero.moveRight(steps)" at bounding box center [520, 341] width 67 height 6
click at [516, 326] on span "hero.moveRight(steps)" at bounding box center [520, 341] width 67 height 6
click at [516, 326] on span "hero.moveUp(steps)" at bounding box center [516, 349] width 58 height 6
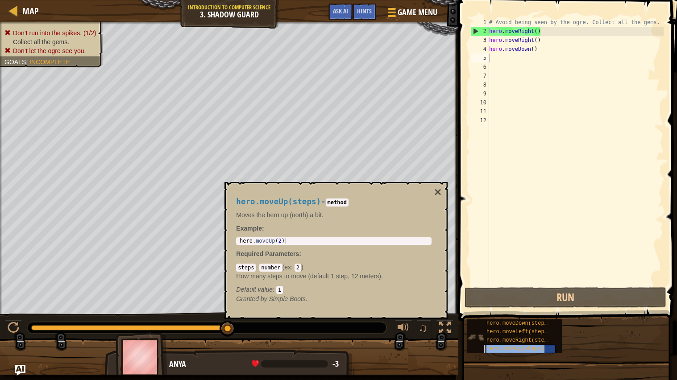
click at [516, 326] on span "hero.moveUp(steps)" at bounding box center [516, 349] width 58 height 6
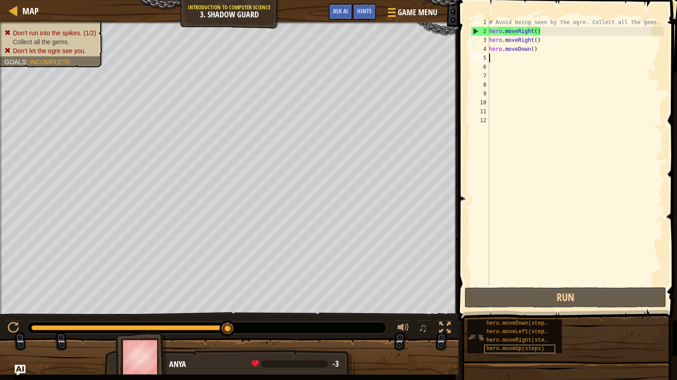
click at [518, 326] on span "hero.moveUp(steps)" at bounding box center [516, 349] width 58 height 6
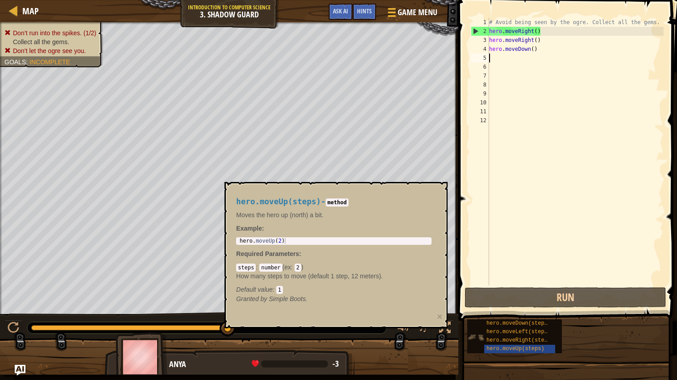
click at [477, 326] on div "hero.moveDown(steps) hero.moveLeft(steps) hero.moveRight(steps) hero.moveUp(ste…" at bounding box center [515, 337] width 95 height 34
click at [520, 326] on span "hero.moveLeft(steps)" at bounding box center [519, 332] width 64 height 6
click at [652, 326] on div "hero.moveDown(steps) hero.moveLeft(steps) hero.moveRight(steps) hero.moveUp(ste…" at bounding box center [569, 336] width 204 height 35
click at [540, 326] on span "hero.moveLeft(steps)" at bounding box center [519, 332] width 64 height 6
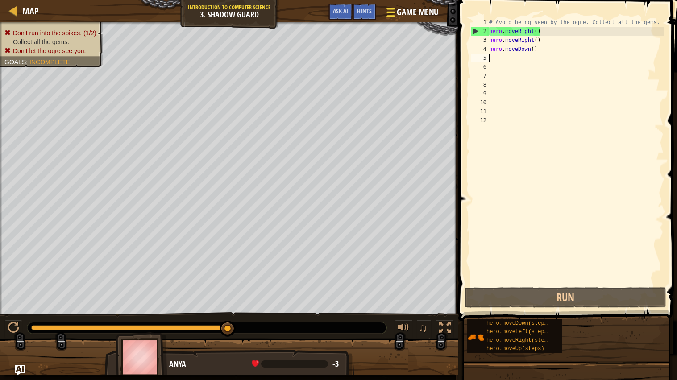
click at [419, 14] on span "Game Menu" at bounding box center [418, 12] width 42 height 12
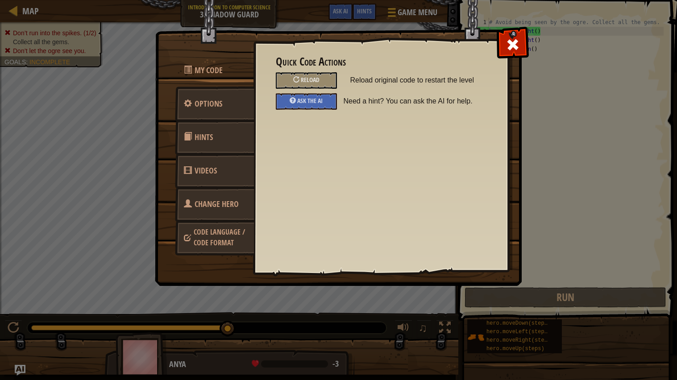
click at [230, 196] on link "Change Hero" at bounding box center [214, 204] width 79 height 35
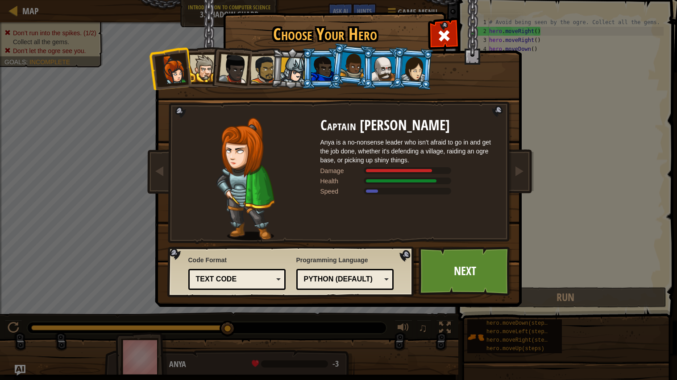
click at [415, 65] on div at bounding box center [413, 68] width 25 height 25
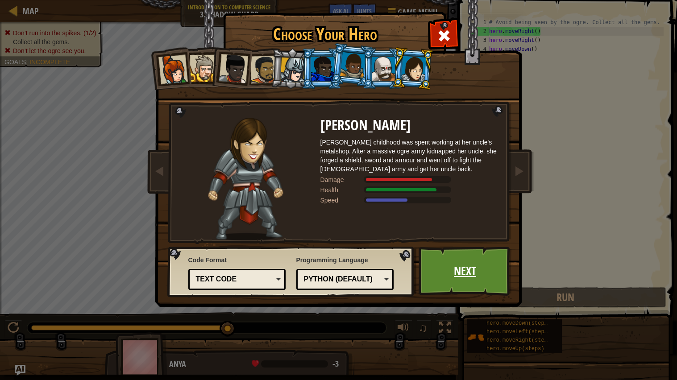
click at [463, 272] on link "Next" at bounding box center [465, 271] width 93 height 49
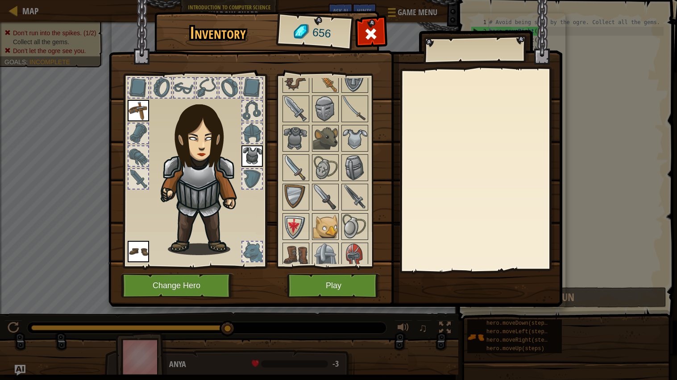
scroll to position [186, 0]
click at [328, 189] on img at bounding box center [325, 196] width 25 height 25
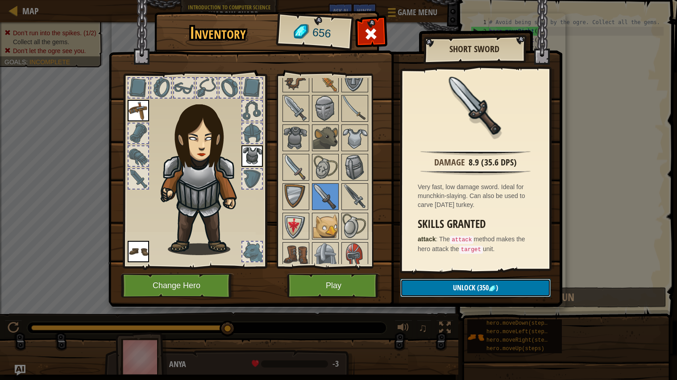
click at [454, 286] on span "Unlock" at bounding box center [464, 288] width 22 height 10
click at [465, 286] on button "Confirm" at bounding box center [476, 288] width 150 height 18
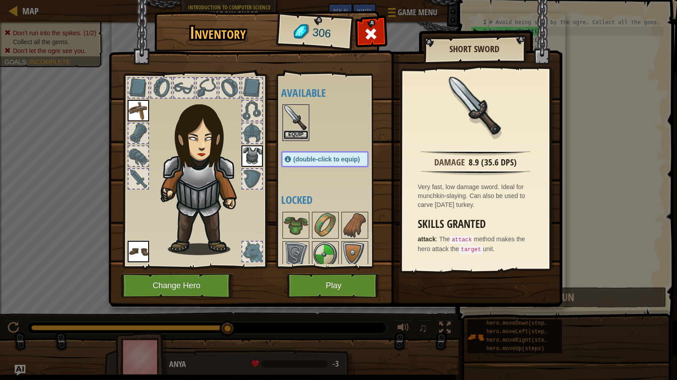
click at [305, 137] on button "Equip" at bounding box center [296, 134] width 25 height 9
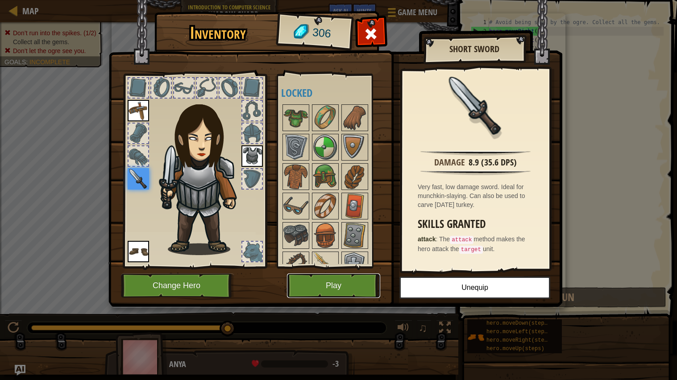
click at [330, 294] on button "Play" at bounding box center [333, 286] width 93 height 25
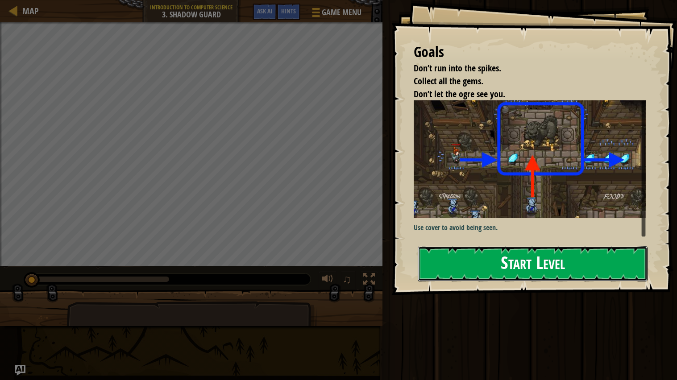
click at [459, 271] on button "Start Level" at bounding box center [533, 264] width 230 height 35
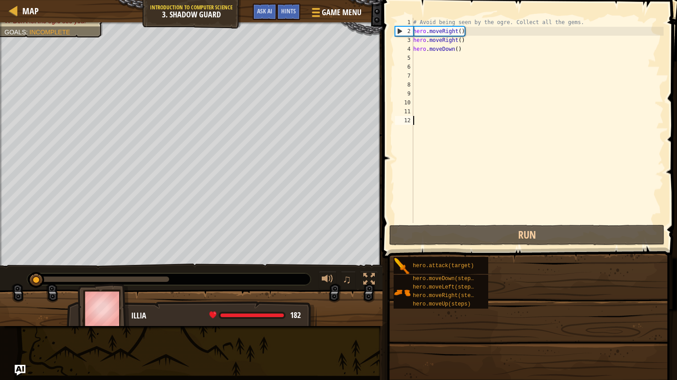
click at [227, 269] on div "♫" at bounding box center [191, 277] width 383 height 27
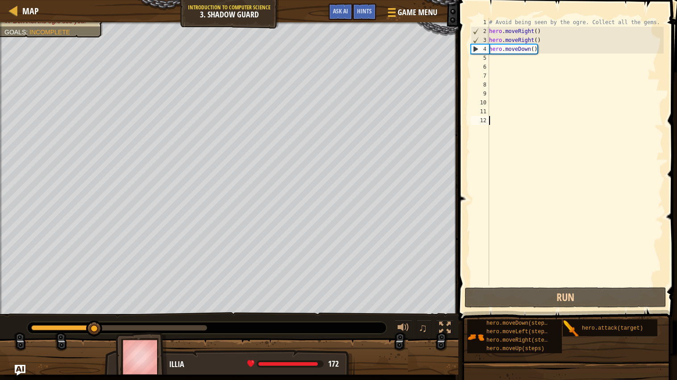
click at [507, 67] on div "# Avoid being seen by the ogre. Collect all the gems. hero . moveRight ( ) hero…" at bounding box center [576, 161] width 176 height 286
click at [505, 59] on div "# Avoid being seen by the ogre. Collect all the gems. hero . moveRight ( ) hero…" at bounding box center [576, 161] width 176 height 286
type textarea "h"
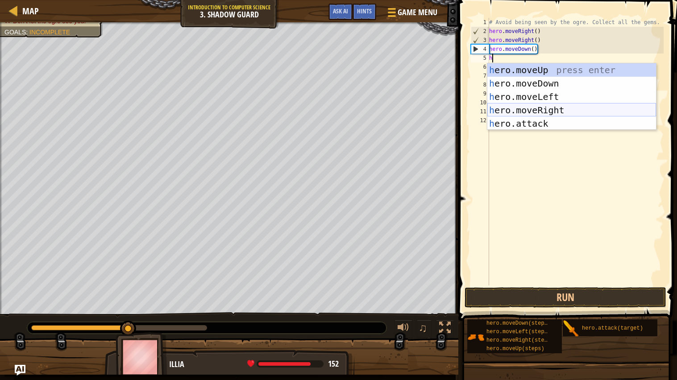
click at [540, 113] on div "h ero.moveUp press enter h ero.moveDown press enter h ero.moveLeft press enter …" at bounding box center [572, 110] width 169 height 94
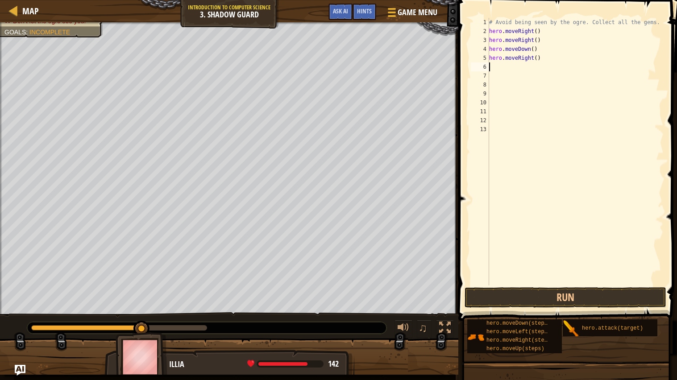
click at [518, 57] on div "# Avoid being seen by the ogre. Collect all the gems. hero . moveRight ( ) hero…" at bounding box center [576, 161] width 176 height 286
type textarea "hero.moveRight()"
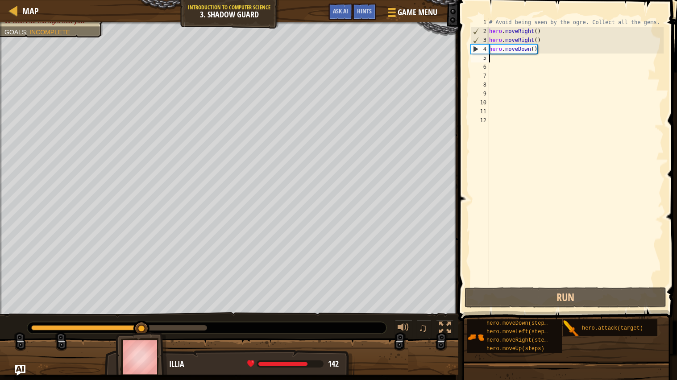
click at [518, 56] on div "# Avoid being seen by the ogre. Collect all the gems. hero . moveRight ( ) hero…" at bounding box center [576, 161] width 176 height 286
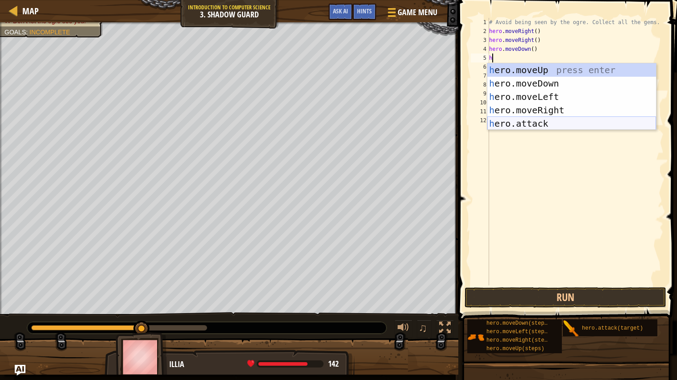
click at [557, 118] on div "h ero.moveUp press enter h ero.moveDown press enter h ero.moveLeft press enter …" at bounding box center [572, 110] width 169 height 94
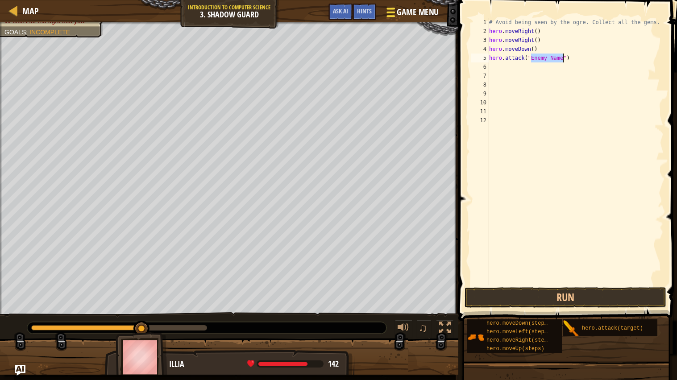
click at [384, 19] on button "Game Menu" at bounding box center [412, 14] width 65 height 22
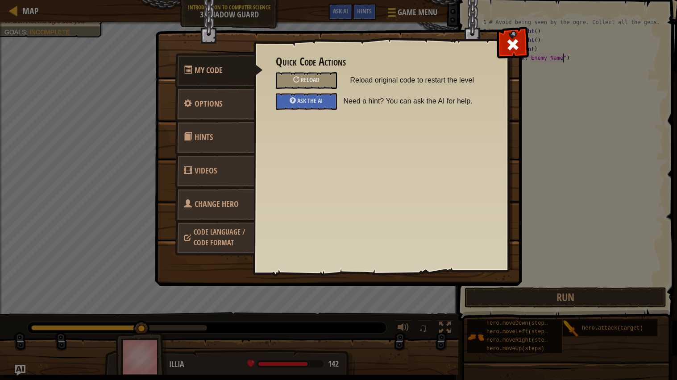
click at [271, 326] on div "My Code Options Hints Videos Change Hero Code Language / Code Format Quick Code…" at bounding box center [338, 190] width 677 height 380
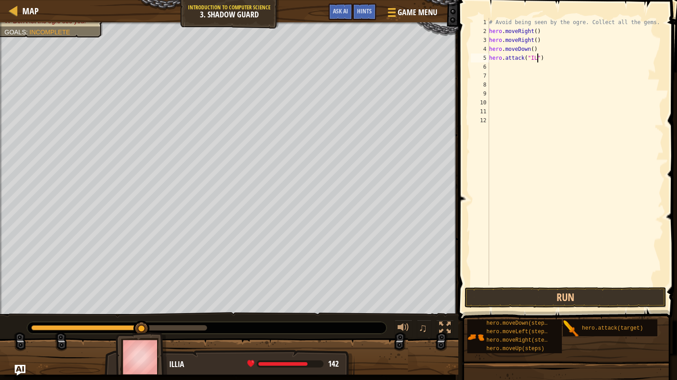
scroll to position [4, 4]
click at [584, 297] on button "Run" at bounding box center [566, 298] width 202 height 21
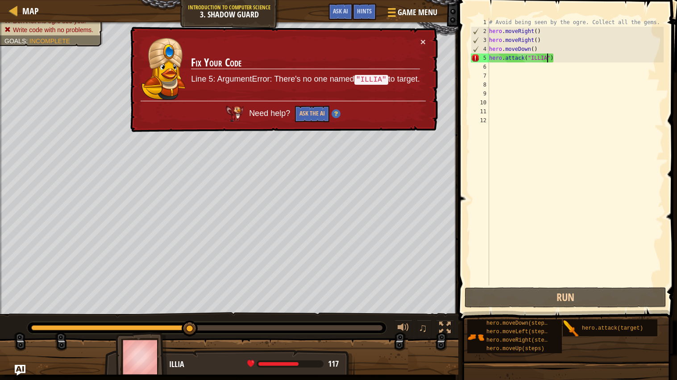
click at [418, 46] on td "Fix Your Code Line 5: ArgumentError: There's no one named "ILLIA" to target." at bounding box center [306, 69] width 230 height 64
click at [425, 37] on button "×" at bounding box center [423, 41] width 5 height 9
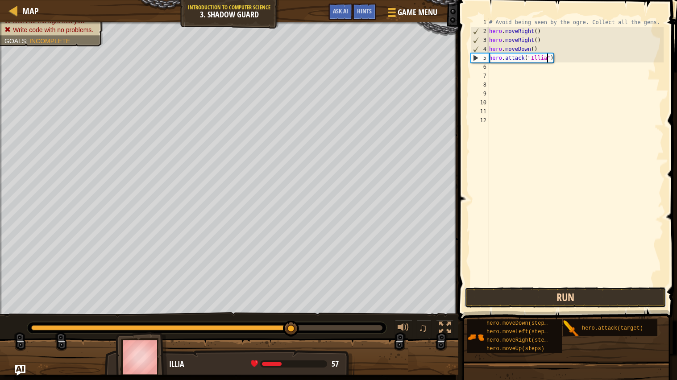
click at [559, 293] on button "Run" at bounding box center [566, 298] width 202 height 21
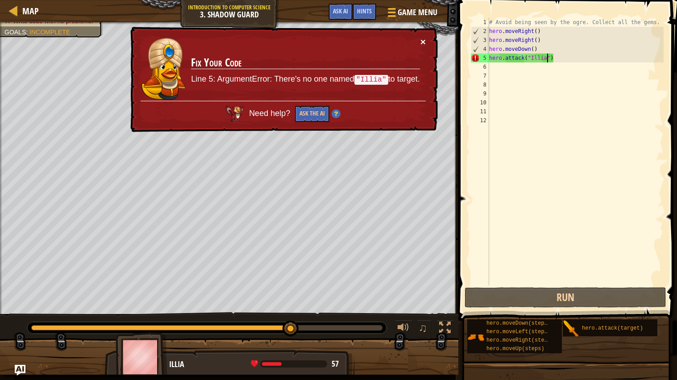
click at [426, 37] on button "×" at bounding box center [423, 41] width 5 height 9
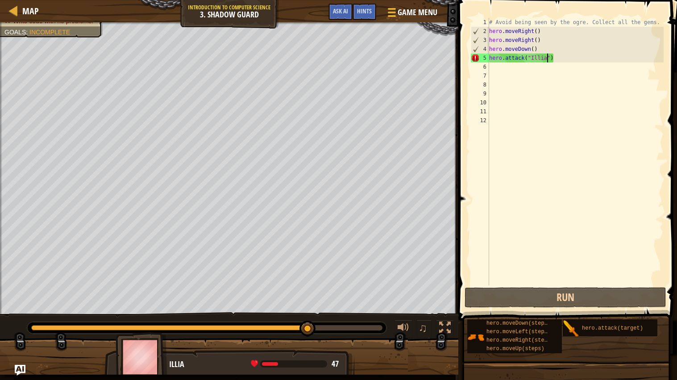
click at [561, 61] on div "# Avoid being seen by the ogre. Collect all the gems. hero . moveRight ( ) hero…" at bounding box center [576, 161] width 176 height 286
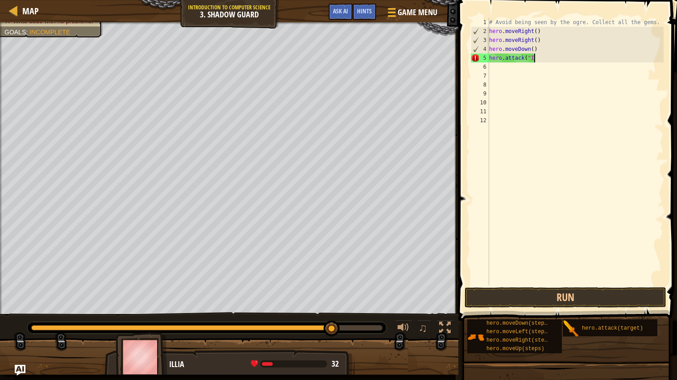
scroll to position [4, 2]
type textarea "h"
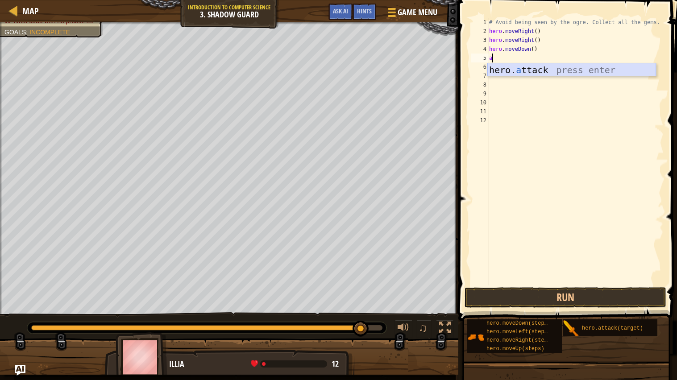
click at [552, 71] on div "hero. a ttack press enter" at bounding box center [572, 83] width 169 height 40
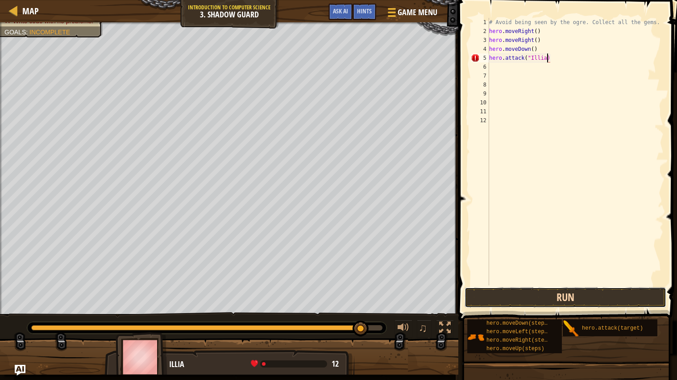
click at [511, 297] on button "Run" at bounding box center [566, 298] width 202 height 21
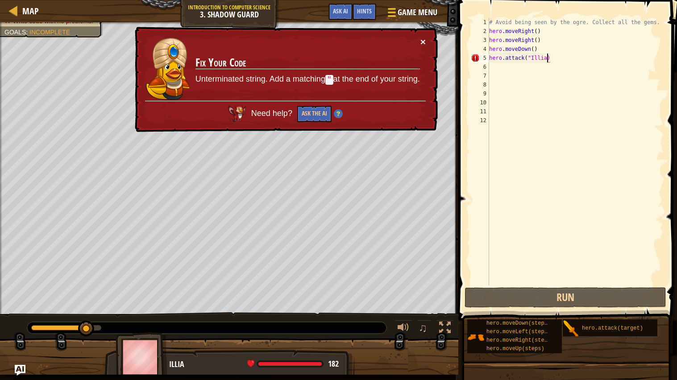
click at [426, 38] on button "×" at bounding box center [423, 41] width 5 height 9
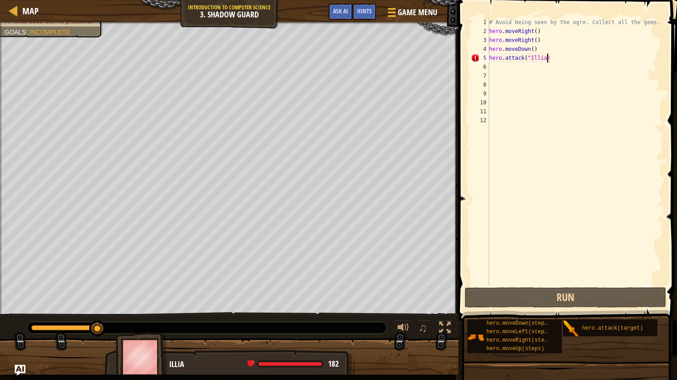
click at [569, 54] on div "# Avoid being seen by the ogre. Collect all the gems. hero . moveRight ( ) hero…" at bounding box center [576, 161] width 176 height 286
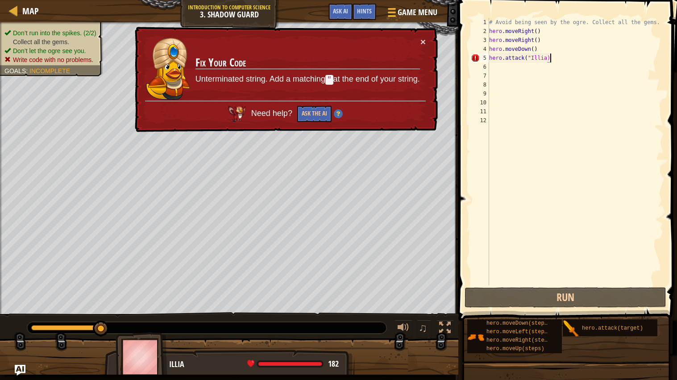
scroll to position [4, 5]
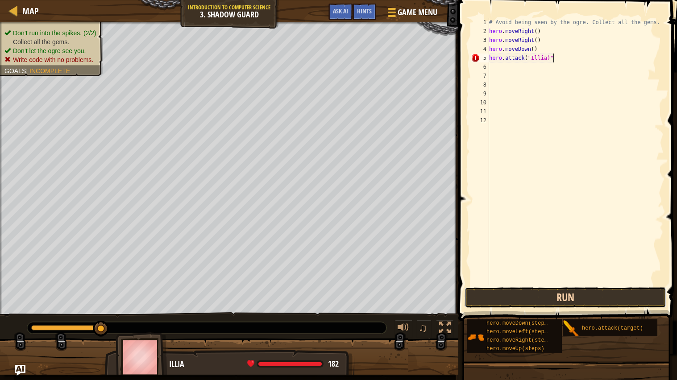
click at [535, 296] on button "Run" at bounding box center [566, 298] width 202 height 21
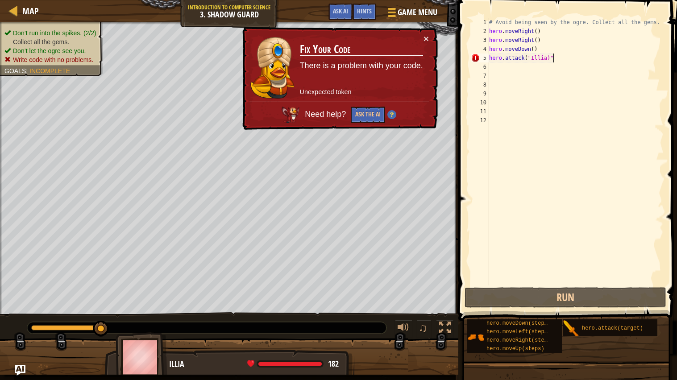
click at [546, 56] on div "# Avoid being seen by the ogre. Collect all the gems. hero . moveRight ( ) hero…" at bounding box center [576, 161] width 176 height 286
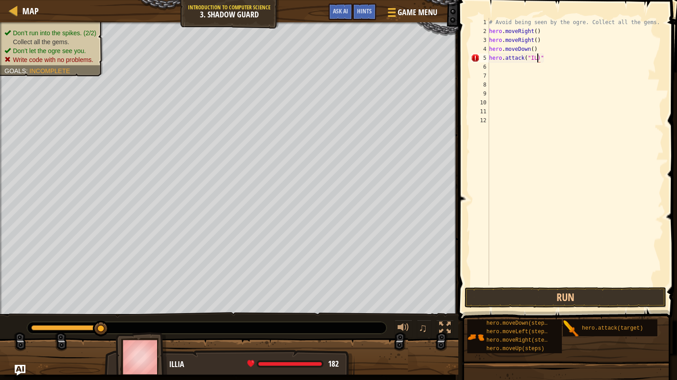
scroll to position [4, 4]
click at [559, 295] on button "Run" at bounding box center [566, 298] width 202 height 21
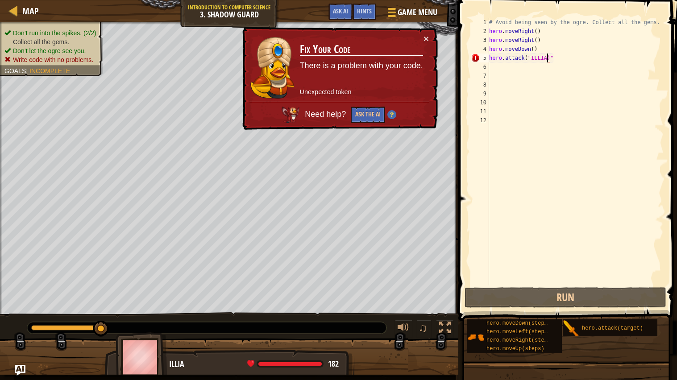
click at [420, 38] on td "Fix Your Code There is a problem with your code. Unexpected token" at bounding box center [362, 68] width 124 height 68
click at [421, 39] on td "Fix Your Code There is a problem with your code. Unexpected token" at bounding box center [362, 68] width 124 height 68
click at [427, 36] on button "×" at bounding box center [426, 38] width 5 height 9
click at [141, 326] on img at bounding box center [142, 358] width 52 height 50
click at [386, 14] on div at bounding box center [391, 12] width 12 height 13
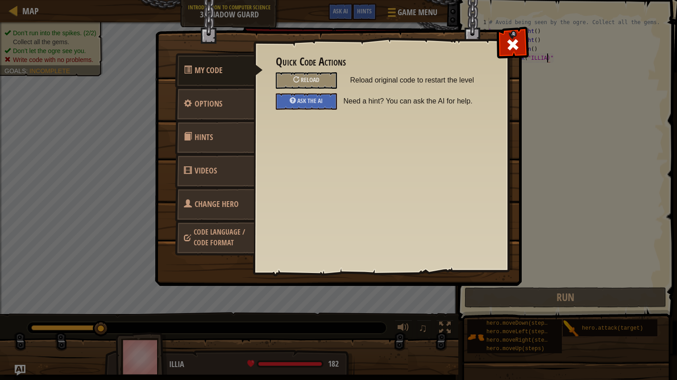
click at [227, 197] on link "Change Hero" at bounding box center [214, 204] width 79 height 35
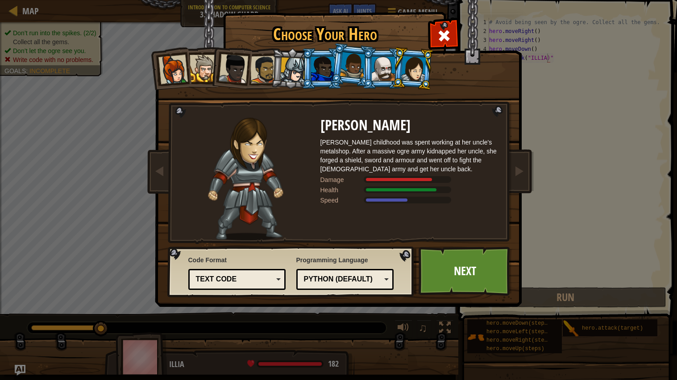
click at [566, 64] on div "Choose Your Hero 306 Captain [PERSON_NAME] is a no-nonsense leader who isn't af…" at bounding box center [338, 190] width 677 height 380
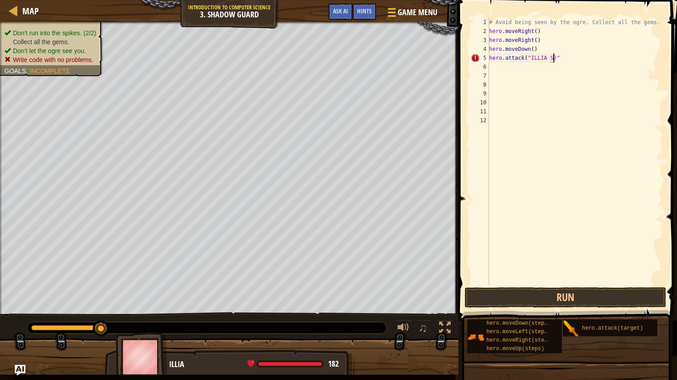
scroll to position [4, 5]
click at [393, 8] on span at bounding box center [391, 9] width 8 height 2
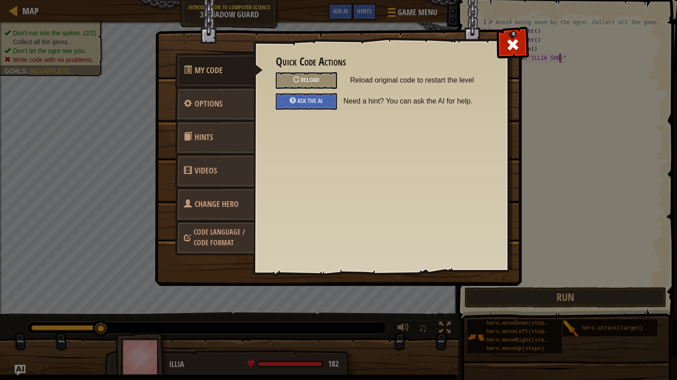
click at [237, 210] on link "Change Hero" at bounding box center [214, 204] width 79 height 35
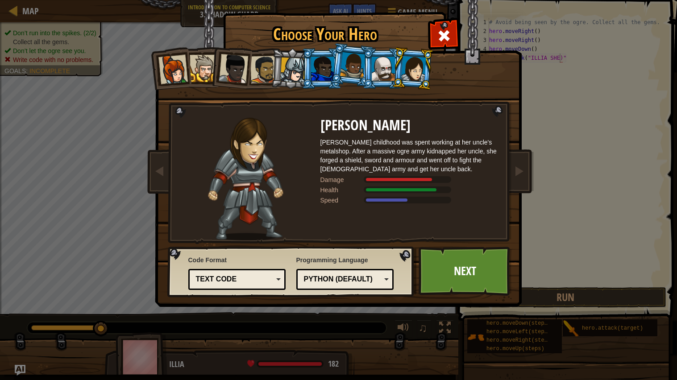
drag, startPoint x: 396, startPoint y: 121, endPoint x: 237, endPoint y: 139, distance: 160.0
click at [237, 118] on div "[PERSON_NAME] [PERSON_NAME] childhood was spent working at her uncle's metalsho…" at bounding box center [338, 118] width 335 height 0
click at [431, 33] on div at bounding box center [444, 35] width 28 height 28
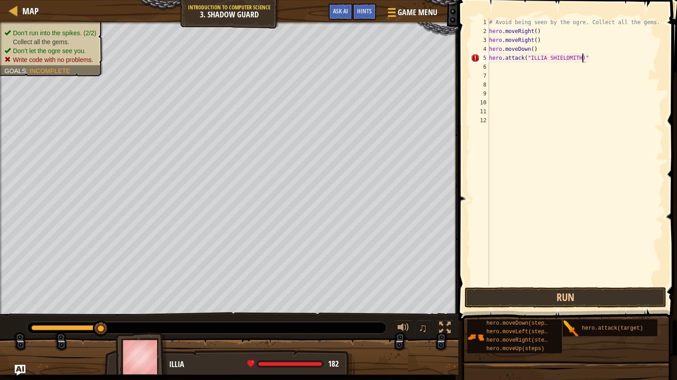
scroll to position [4, 7]
type textarea "hero.attack("ILLIA SHIELDMITH)""
click at [520, 300] on button "Run" at bounding box center [566, 298] width 202 height 21
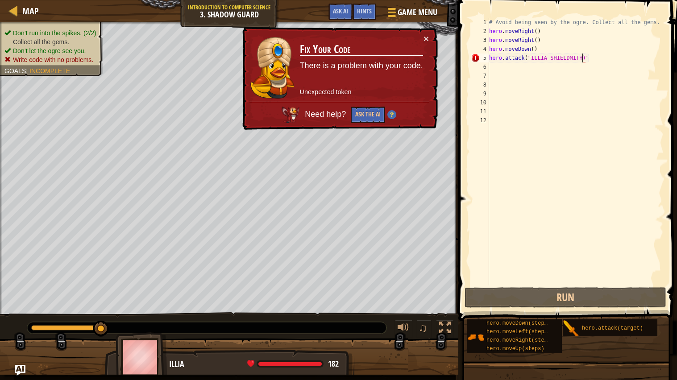
click at [423, 34] on td "Fix Your Code There is a problem with your code. Unexpected token" at bounding box center [362, 68] width 124 height 68
click at [424, 36] on button "×" at bounding box center [426, 38] width 5 height 9
